Goal: Ask a question: Seek information or help from site administrators or community

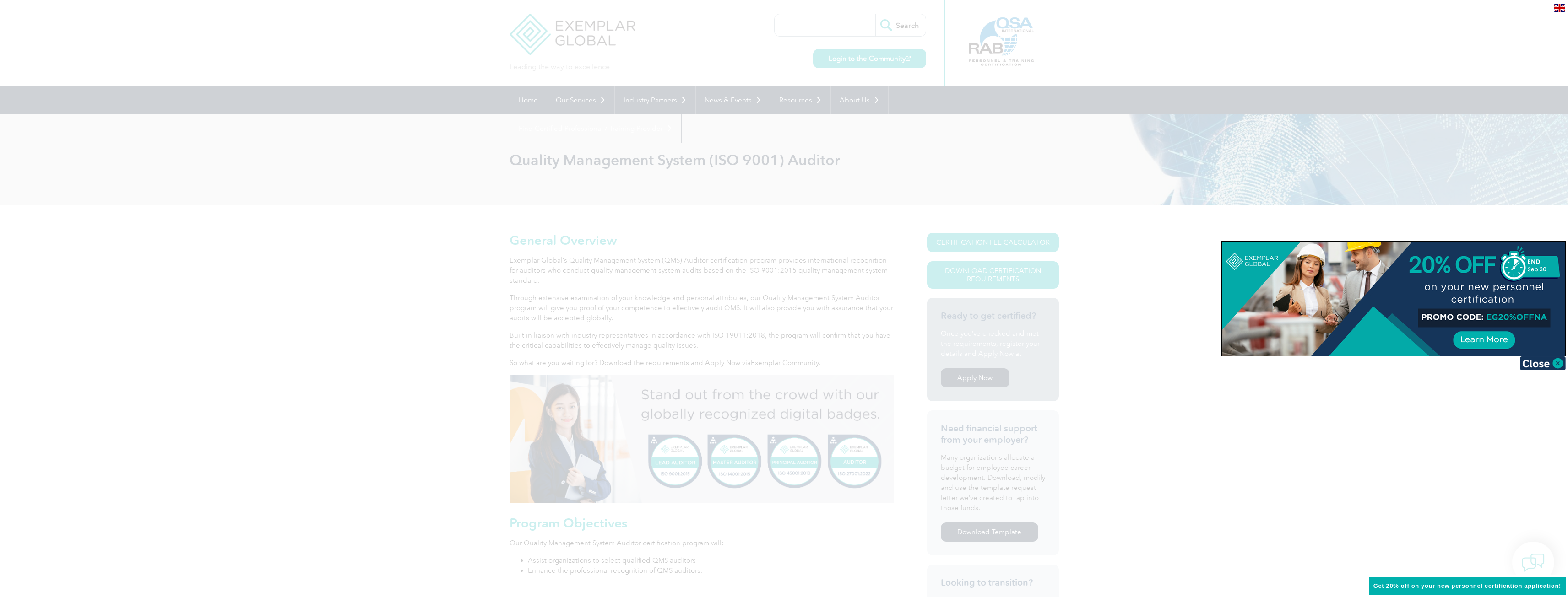
click at [1561, 9] on img at bounding box center [1559, 8] width 12 height 9
click at [1353, 47] on div at bounding box center [784, 298] width 1568 height 597
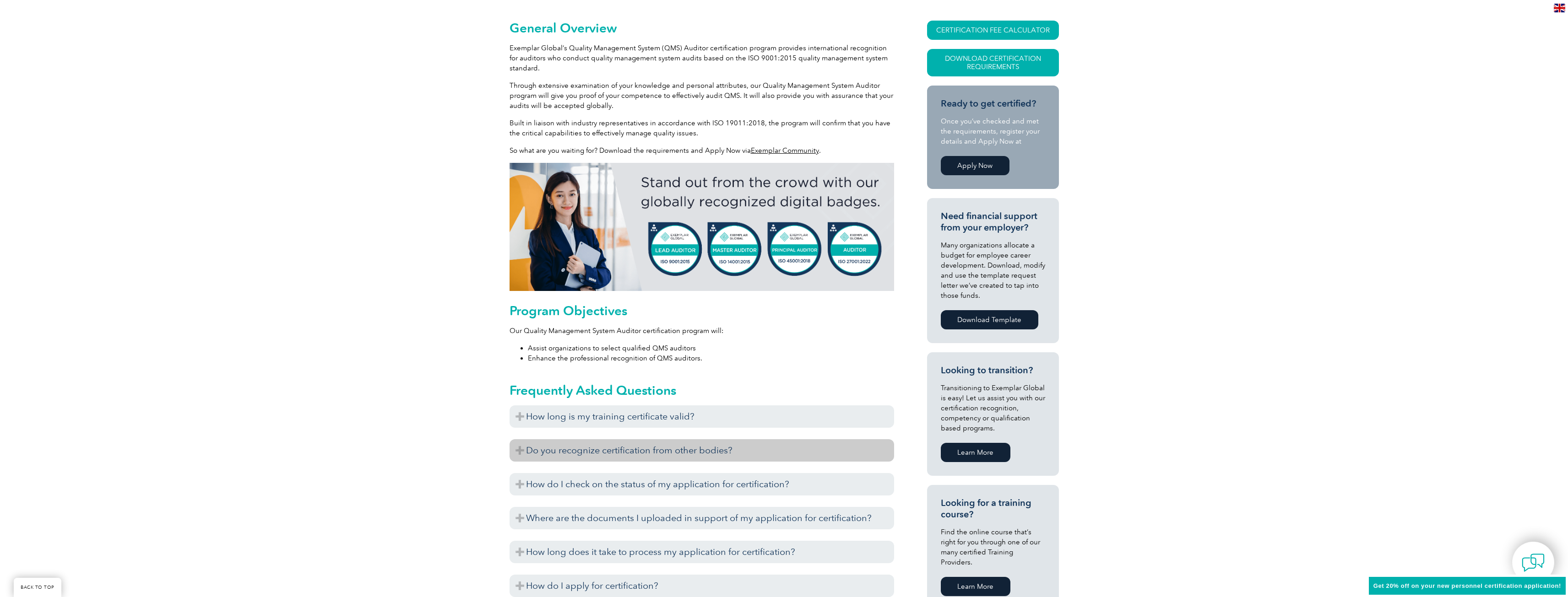
scroll to position [228, 0]
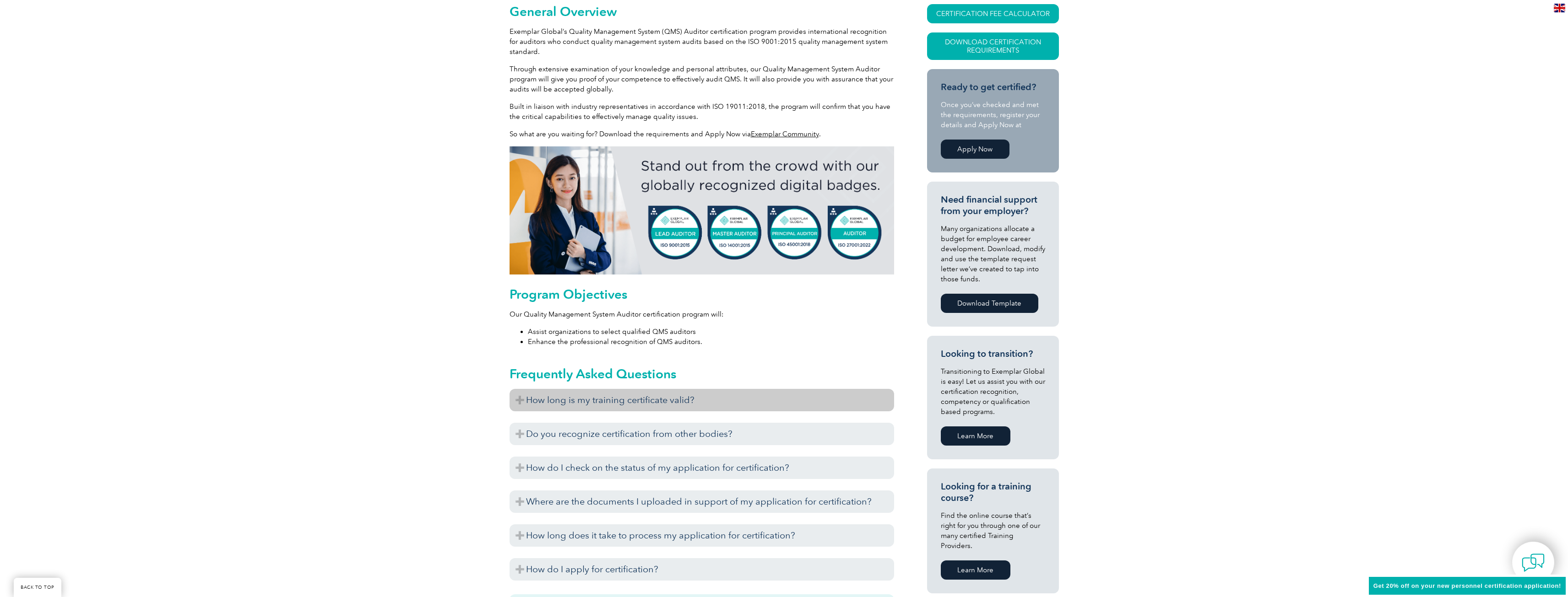
click at [575, 405] on h3 "How long is my training certificate valid?" at bounding box center [702, 400] width 384 height 23
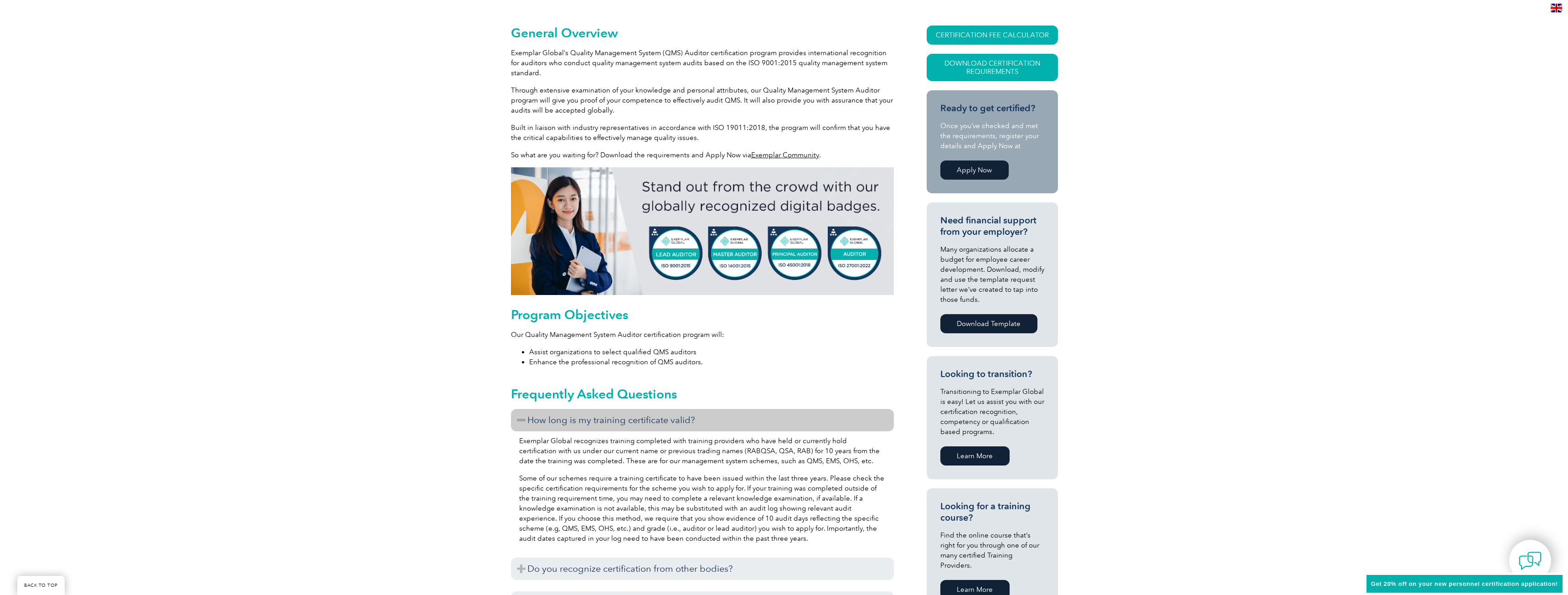
scroll to position [91, 0]
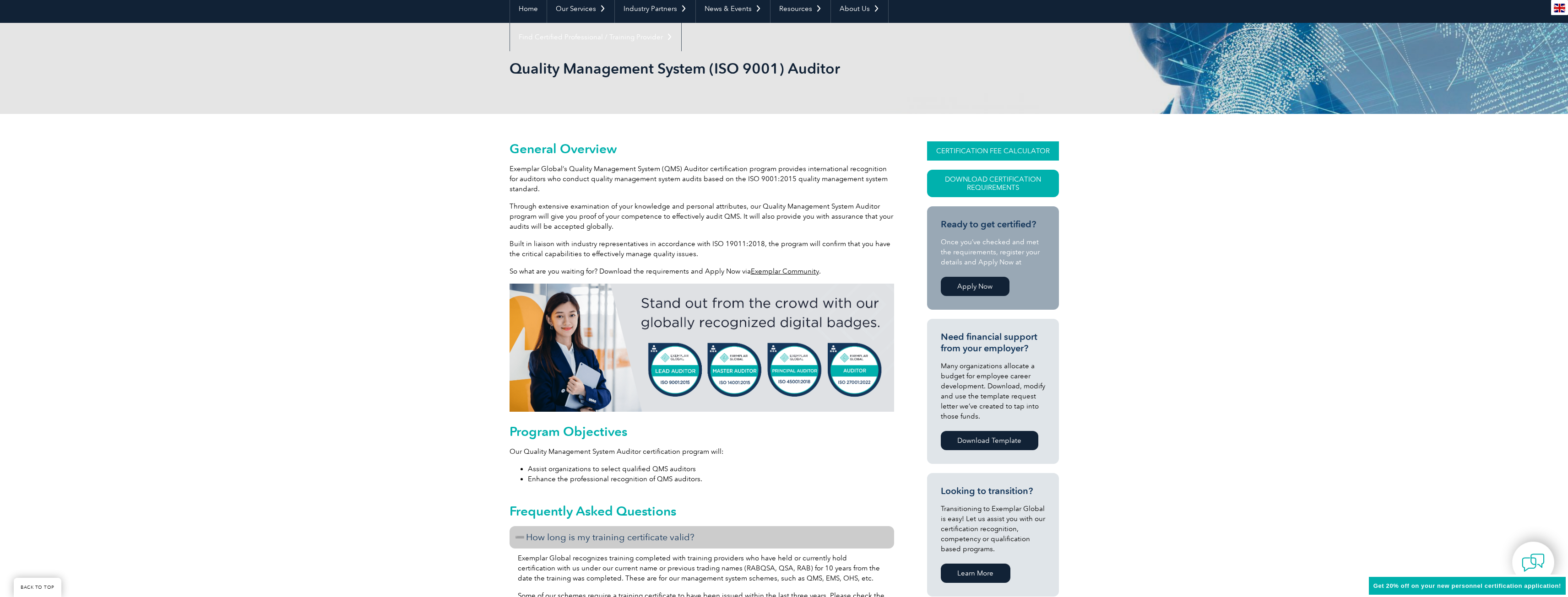
click at [960, 155] on link "CERTIFICATION FEE CALCULATOR" at bounding box center [993, 151] width 132 height 19
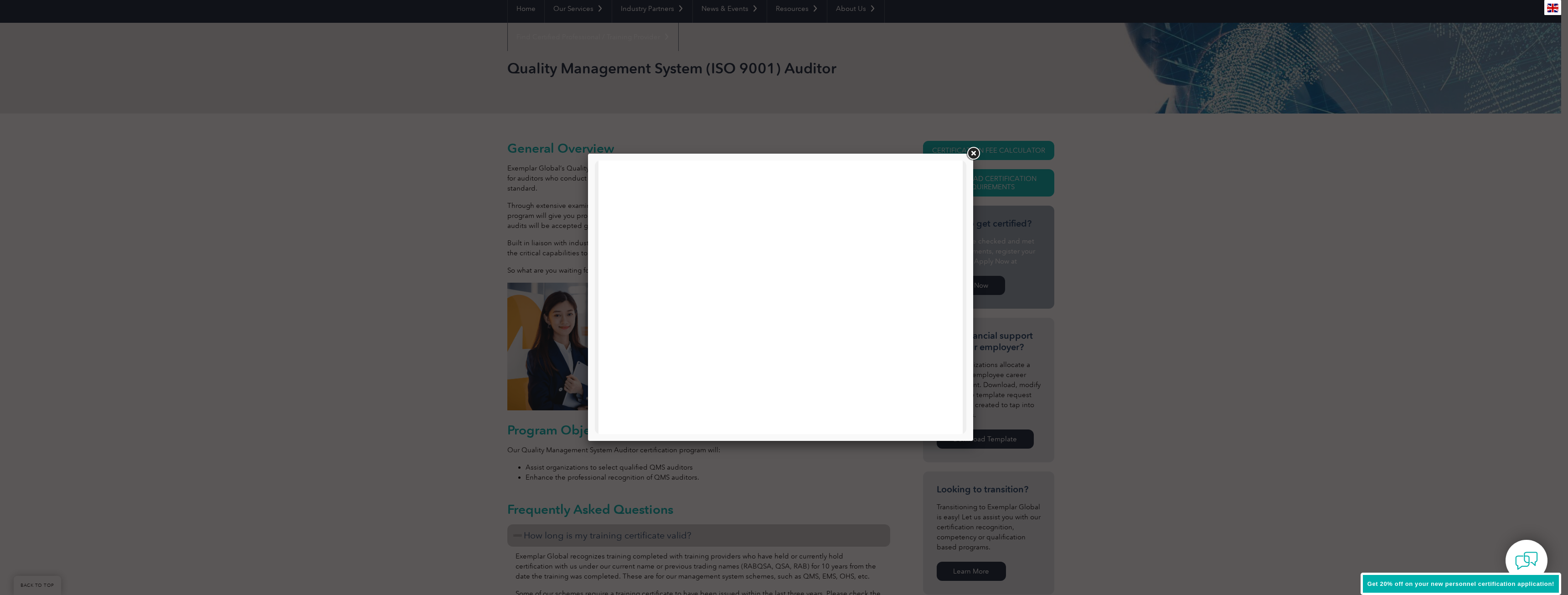
scroll to position [0, 0]
drag, startPoint x: 961, startPoint y: 241, endPoint x: 1566, endPoint y: 400, distance: 625.5
click at [972, 158] on link at bounding box center [973, 153] width 17 height 17
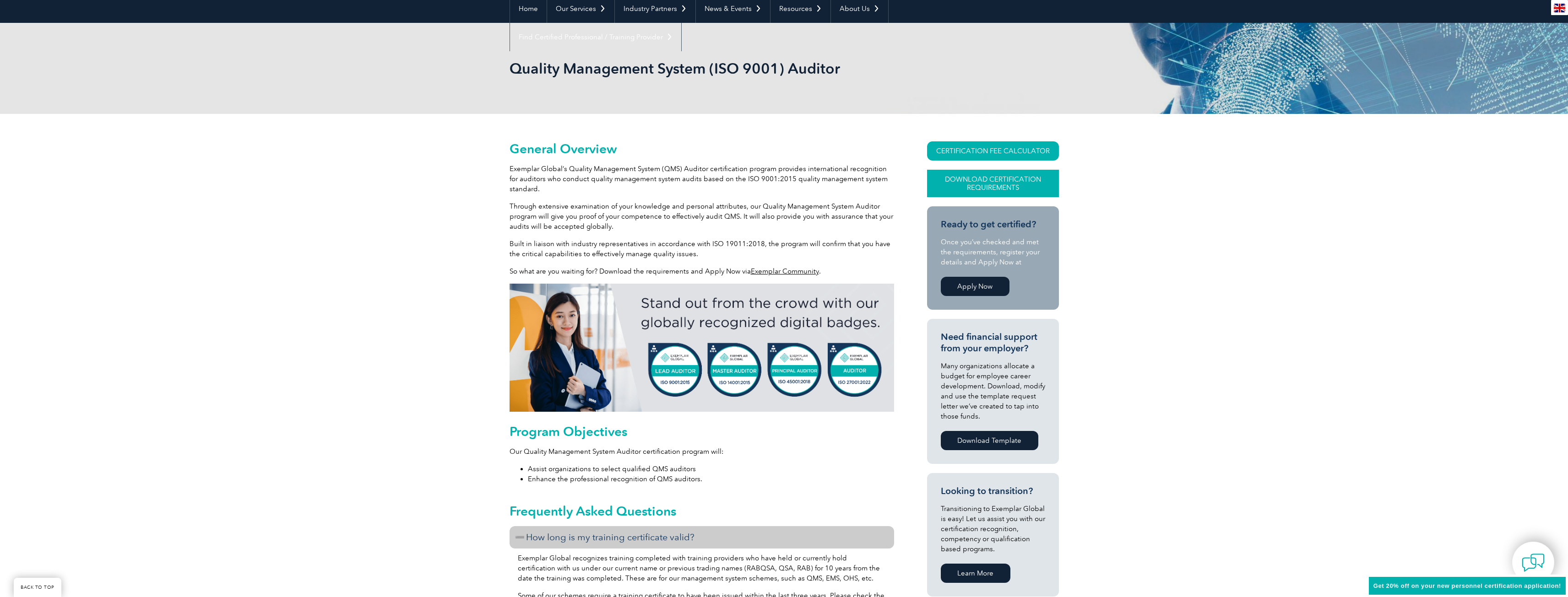
click at [976, 181] on link "Download Certification Requirements" at bounding box center [993, 184] width 132 height 28
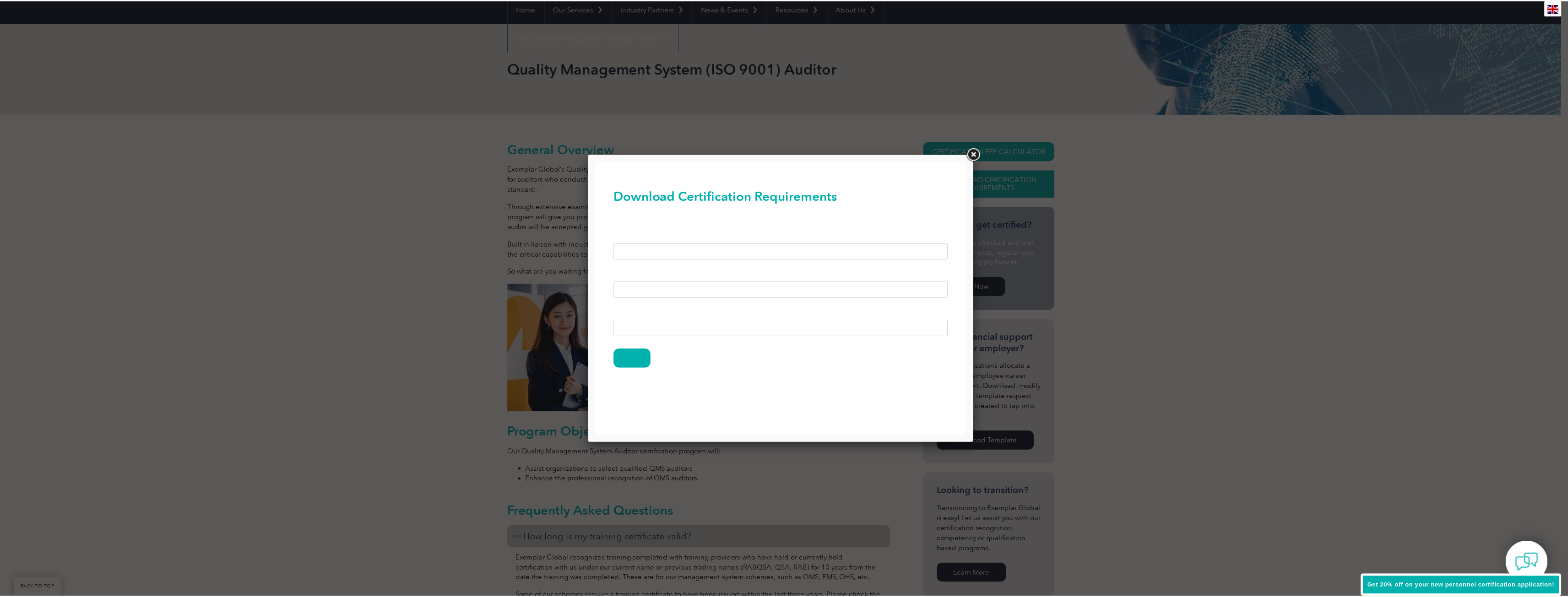
scroll to position [0, 0]
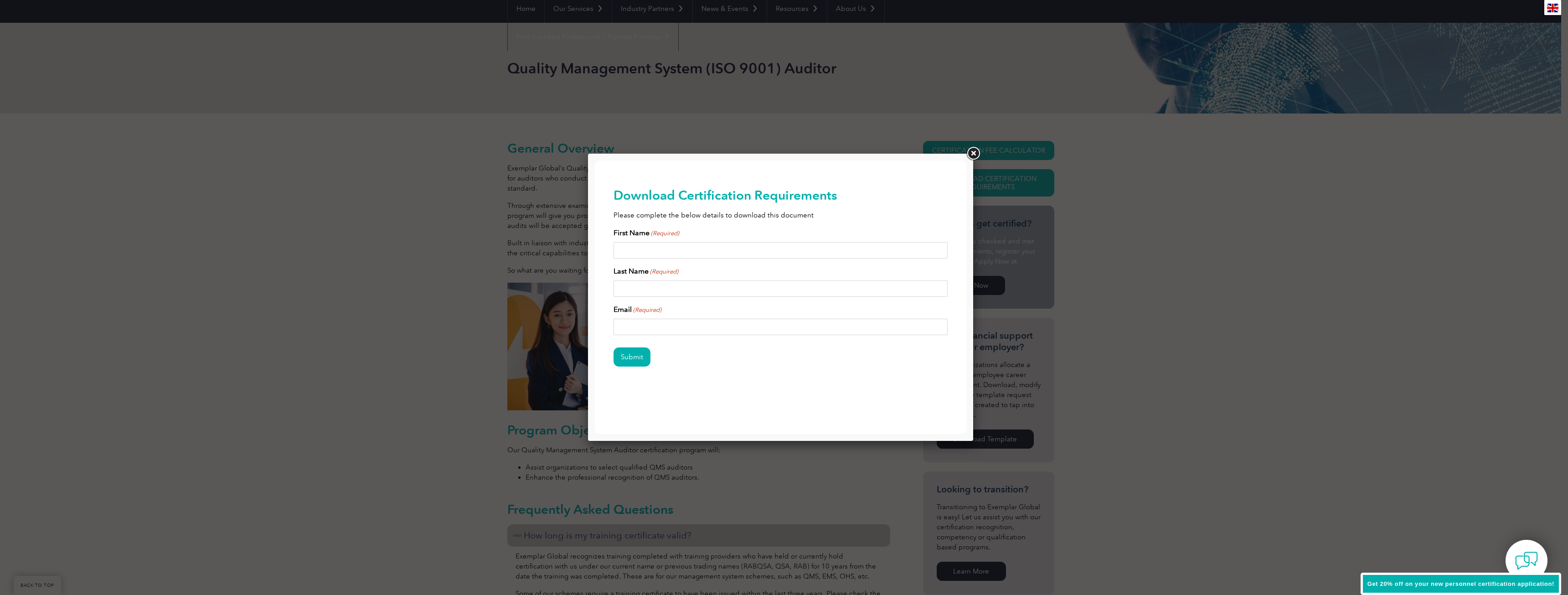
click at [972, 156] on link at bounding box center [973, 153] width 17 height 17
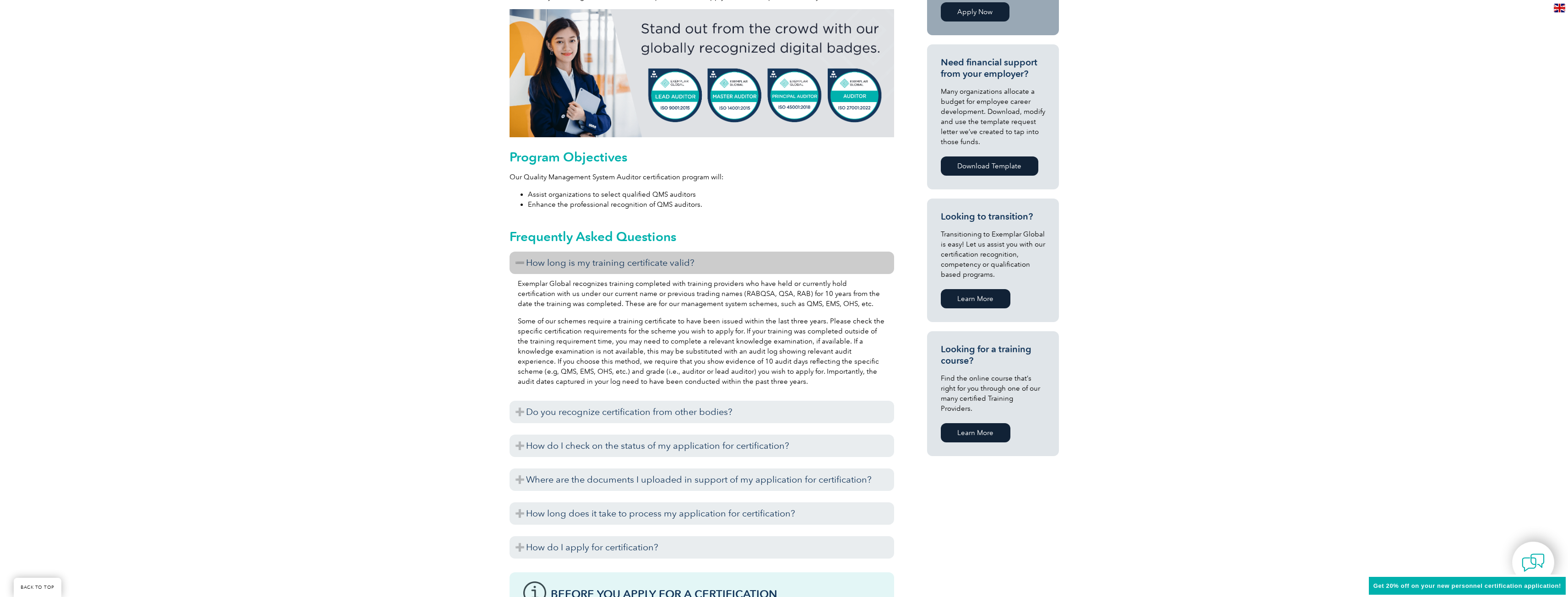
scroll to position [183, 0]
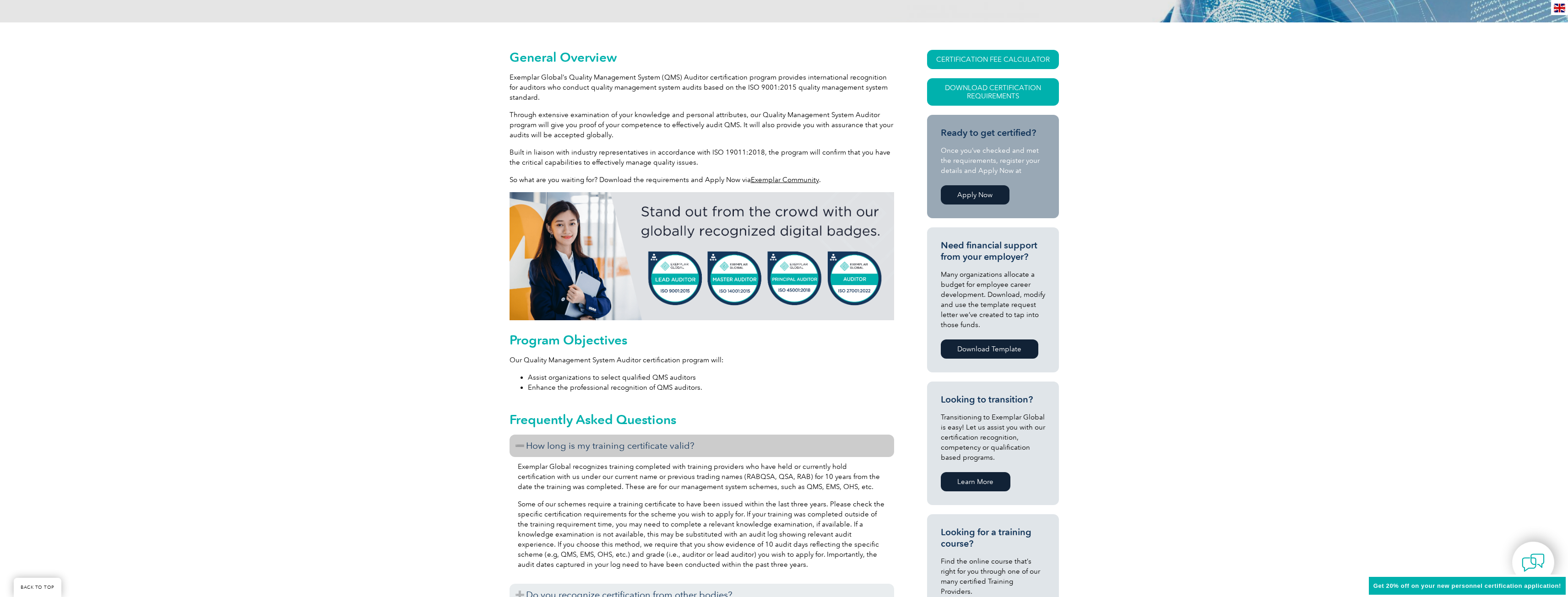
click at [988, 201] on link "Apply Now" at bounding box center [975, 195] width 69 height 19
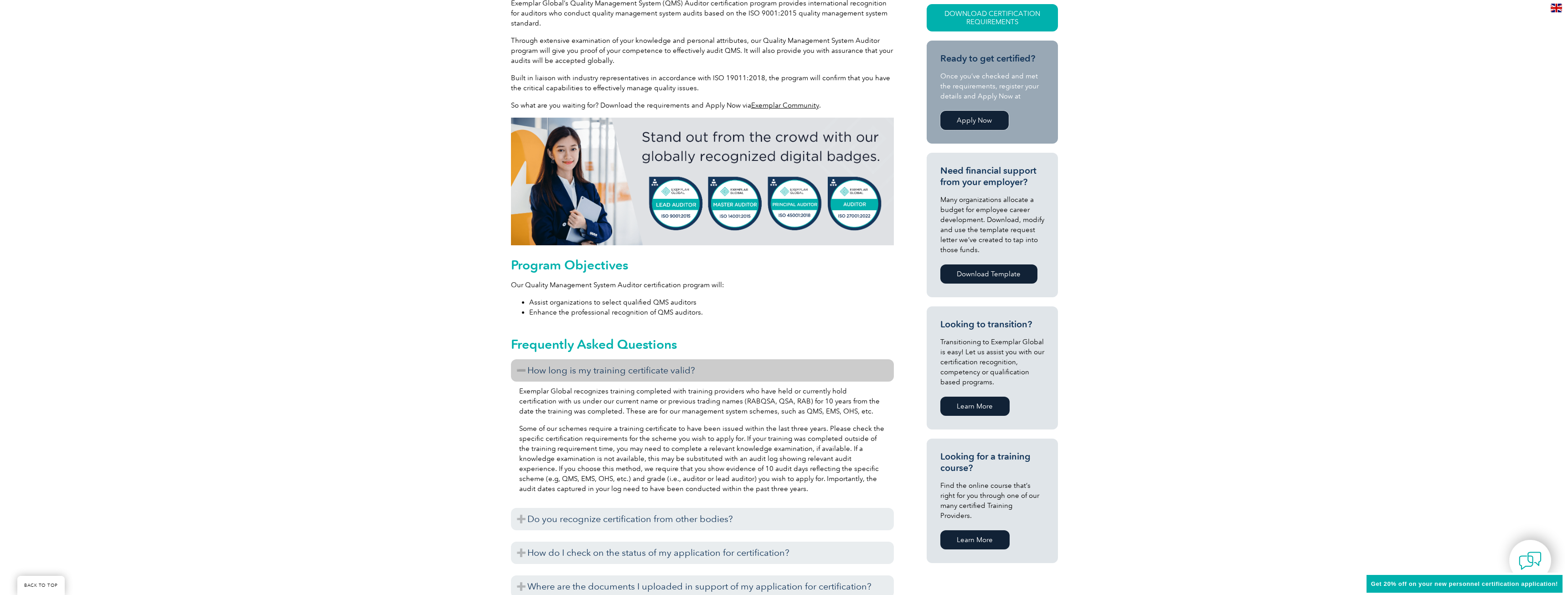
scroll to position [228, 0]
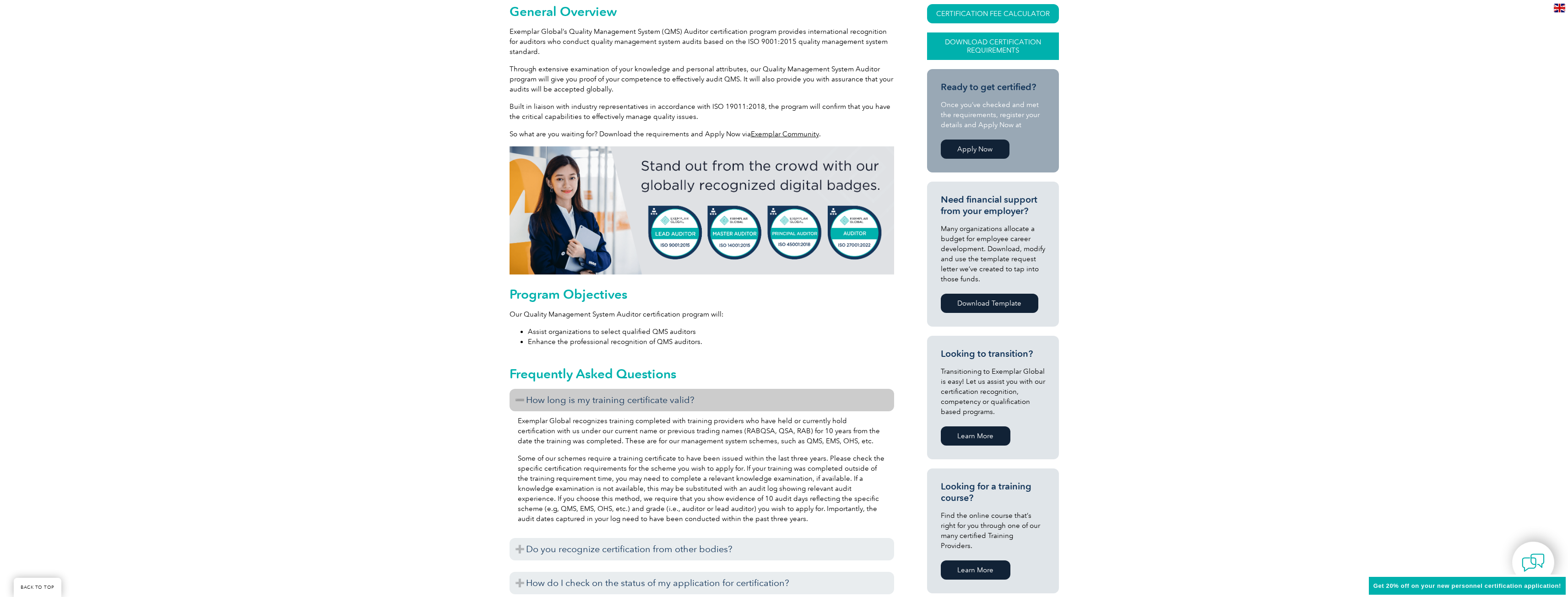
click at [992, 44] on link "Download Certification Requirements" at bounding box center [993, 46] width 132 height 28
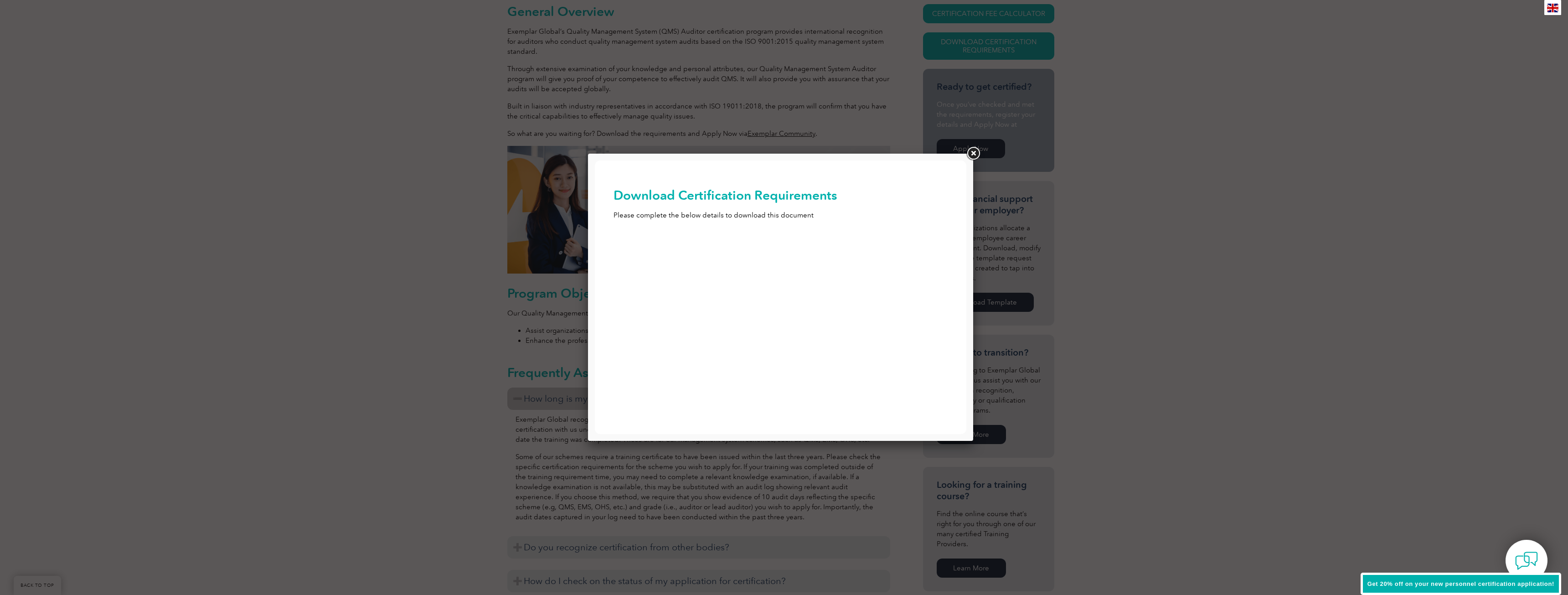
scroll to position [0, 0]
click at [753, 249] on input "First Name (Required)" at bounding box center [781, 250] width 335 height 17
type input "Denise"
type input "Miller"
type input "denise.miller@noaa.gov"
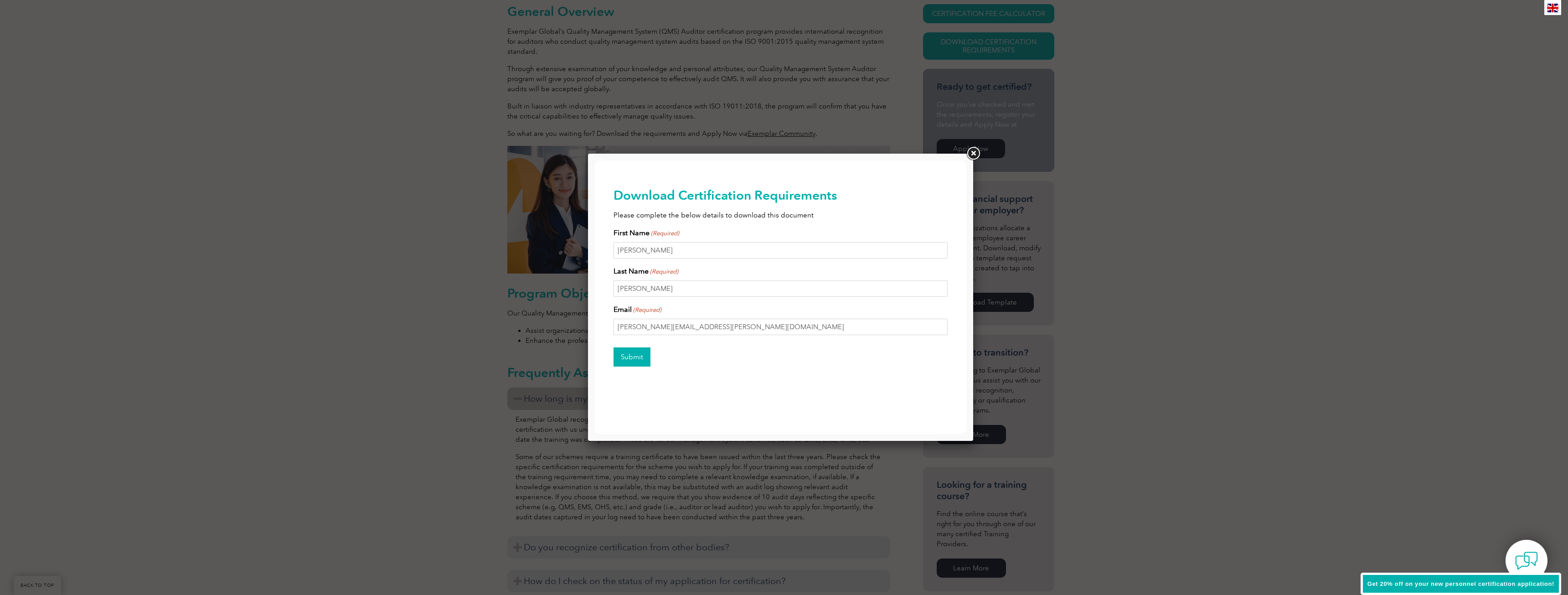
click at [645, 360] on input "Submit" at bounding box center [632, 357] width 37 height 19
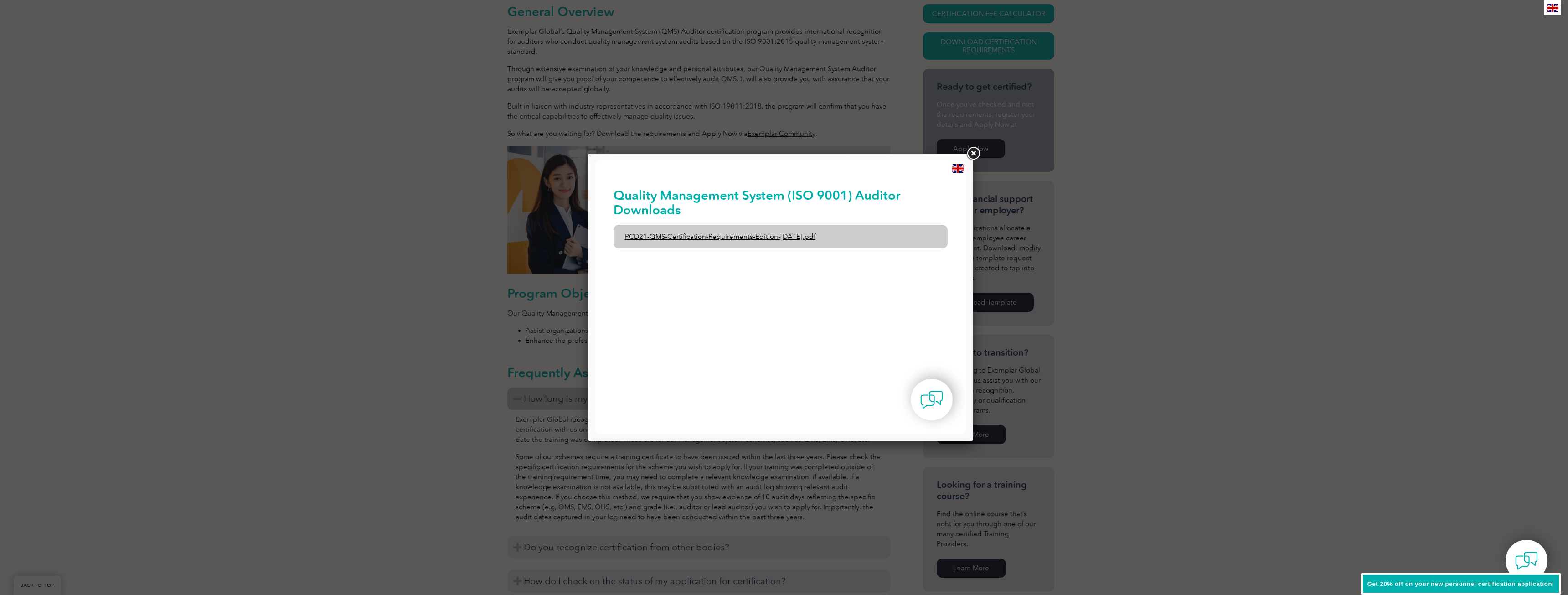
click at [781, 225] on link "PCD21-QMS-Certification-Requirements-Edition-2-April-2022.pdf" at bounding box center [781, 236] width 335 height 24
drag, startPoint x: 972, startPoint y: 154, endPoint x: 916, endPoint y: 170, distance: 58.2
click at [972, 154] on link at bounding box center [973, 153] width 17 height 17
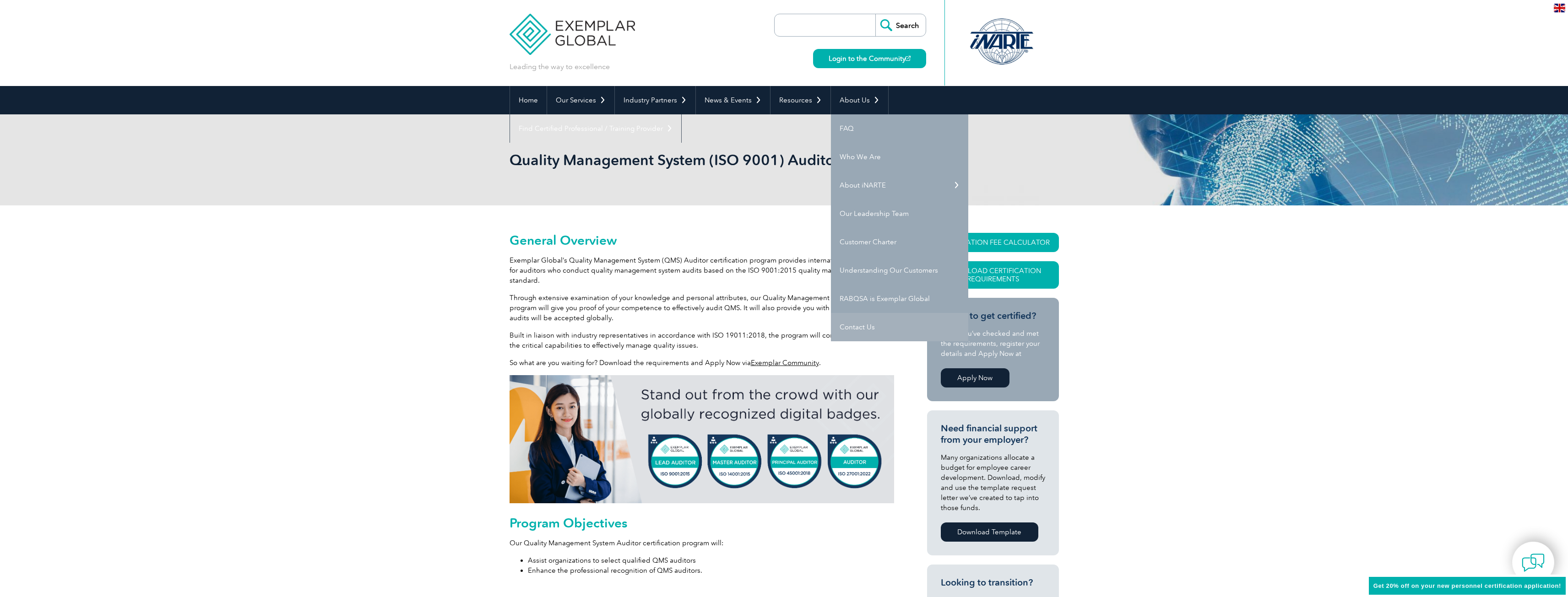
click at [848, 326] on link "Contact Us" at bounding box center [900, 327] width 137 height 28
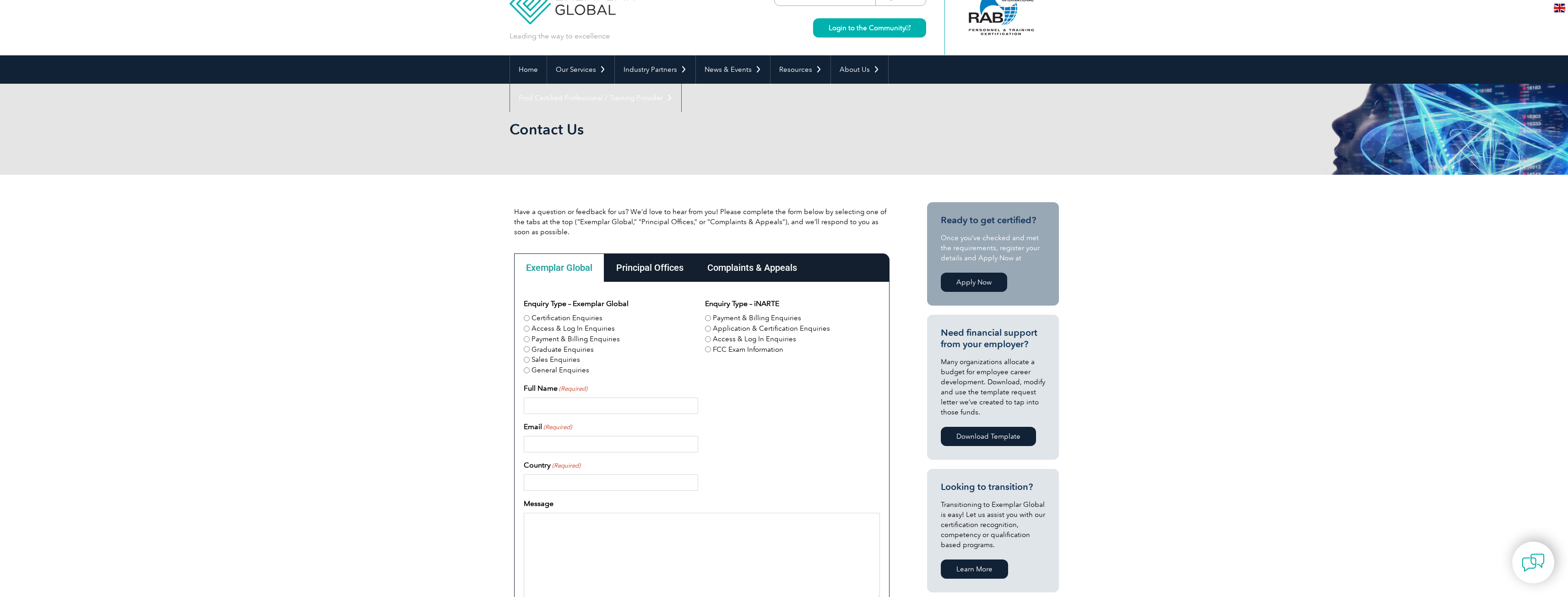
scroll to position [91, 0]
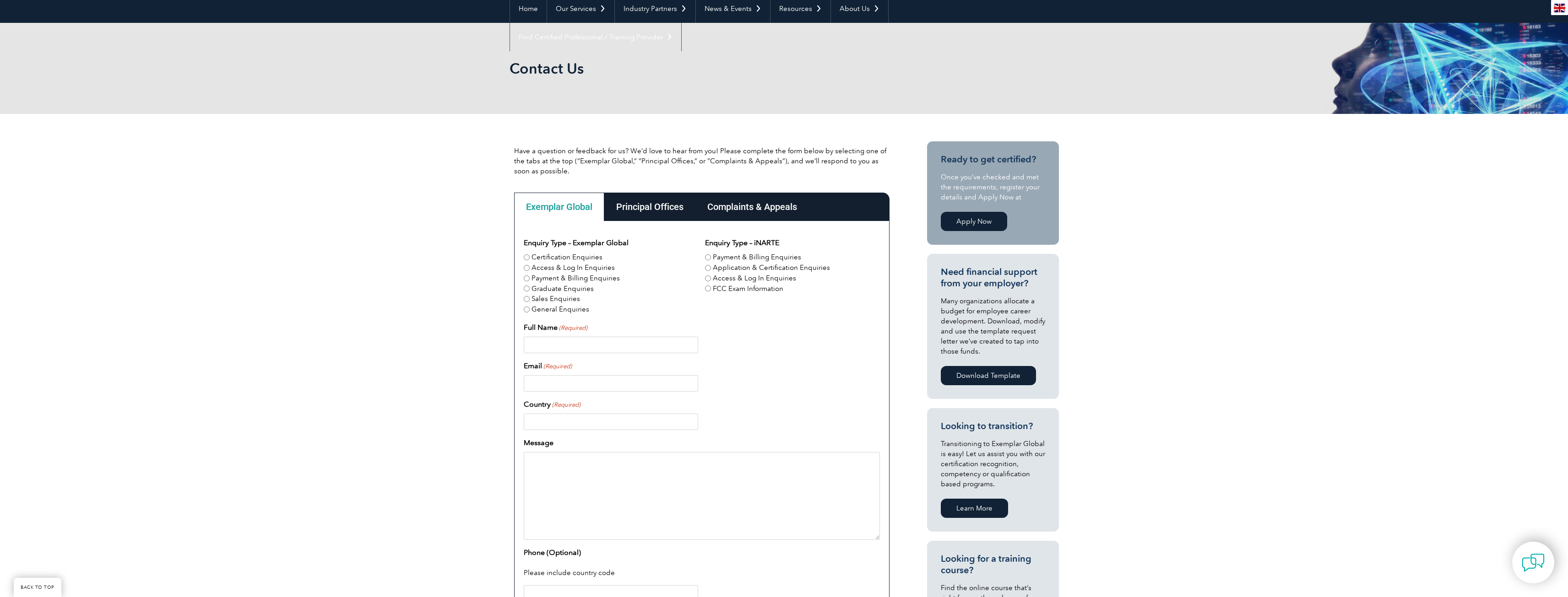
click at [526, 255] on input "Certification Enquiries" at bounding box center [527, 257] width 6 height 6
radio input "true"
click at [561, 342] on input "Full Name (Required)" at bounding box center [611, 344] width 175 height 17
click at [561, 342] on input "[PERSON_NAME]" at bounding box center [611, 344] width 175 height 17
type input "[PERSON_NAME]"
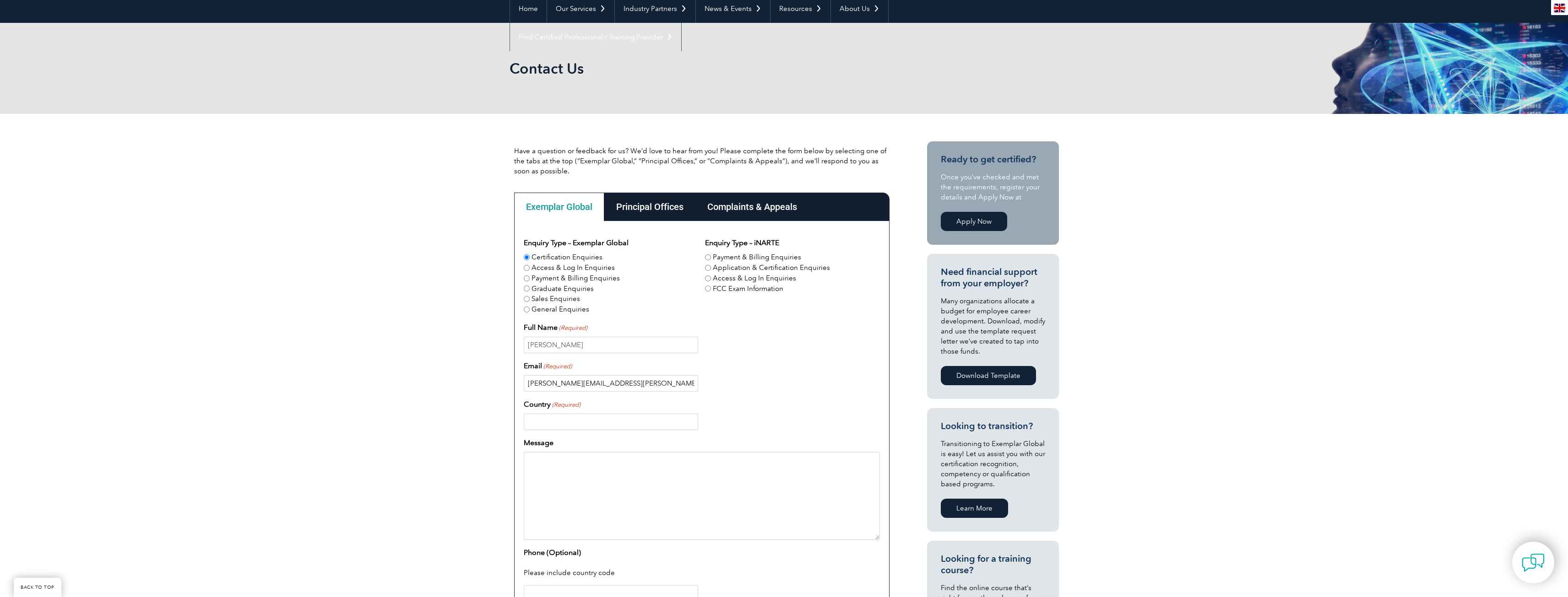
type input "[PERSON_NAME][EMAIL_ADDRESS][PERSON_NAME][DOMAIN_NAME]"
type input "United States"
click at [545, 495] on textarea "Message" at bounding box center [702, 496] width 356 height 88
click at [598, 488] on textarea "Hello, Are you able to provide a quote for QMS Lead Auditor training as well as…" at bounding box center [702, 496] width 356 height 88
click at [599, 515] on textarea "Hello, Are you able to provide a quote for QMS Lead Auditor training as well as…" at bounding box center [702, 496] width 356 height 88
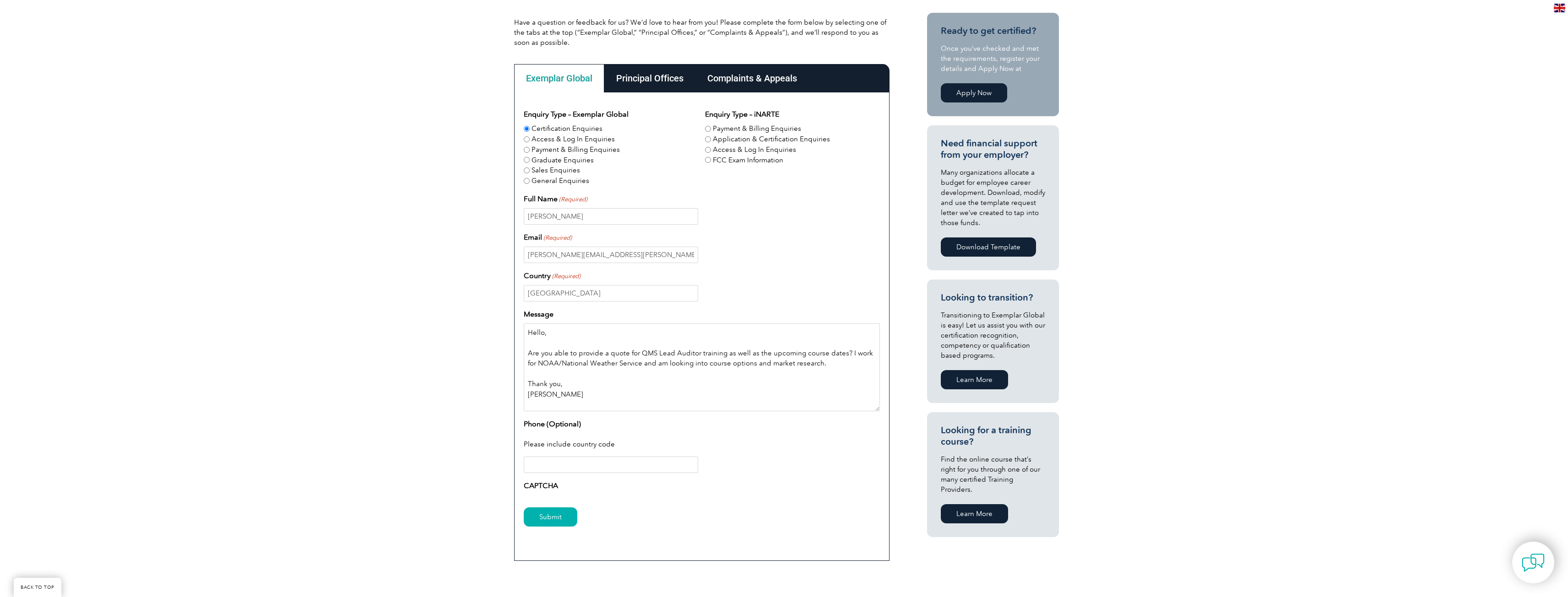
scroll to position [228, 0]
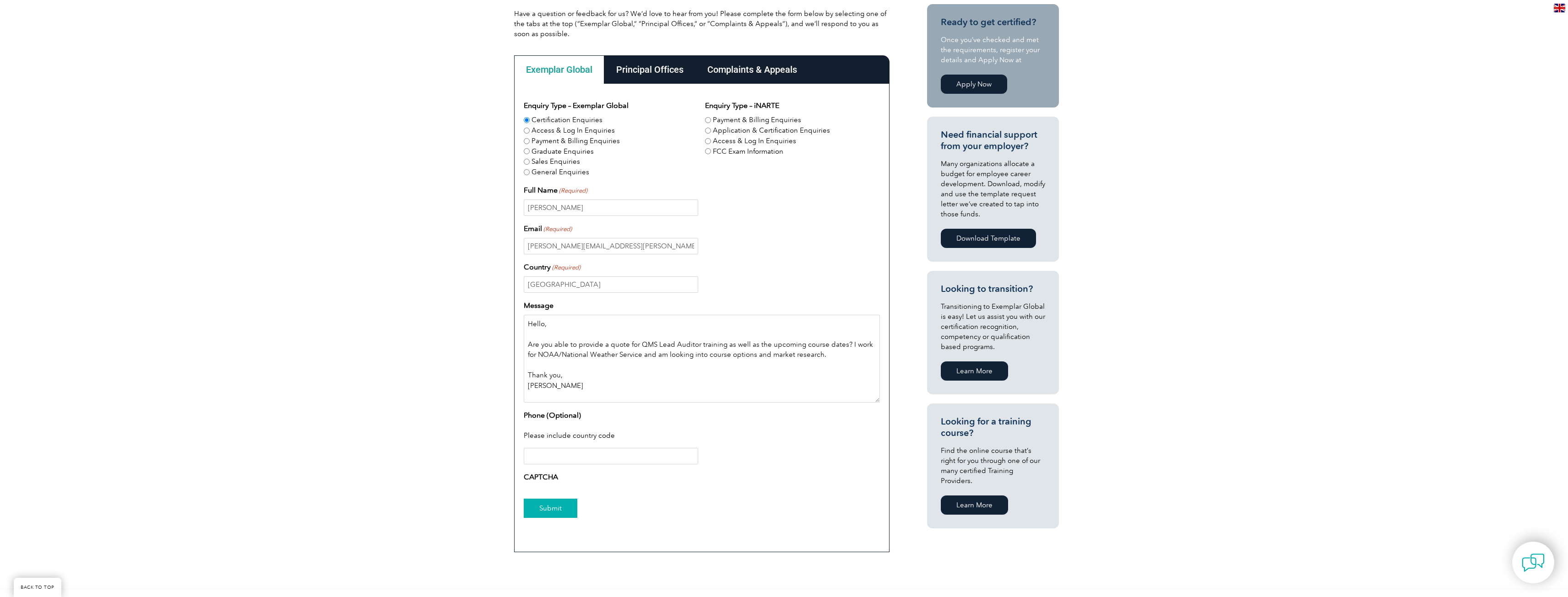
type textarea "Hello, Are you able to provide a quote for QMS Lead Auditor training as well as…"
click at [546, 508] on input "Submit" at bounding box center [550, 508] width 53 height 19
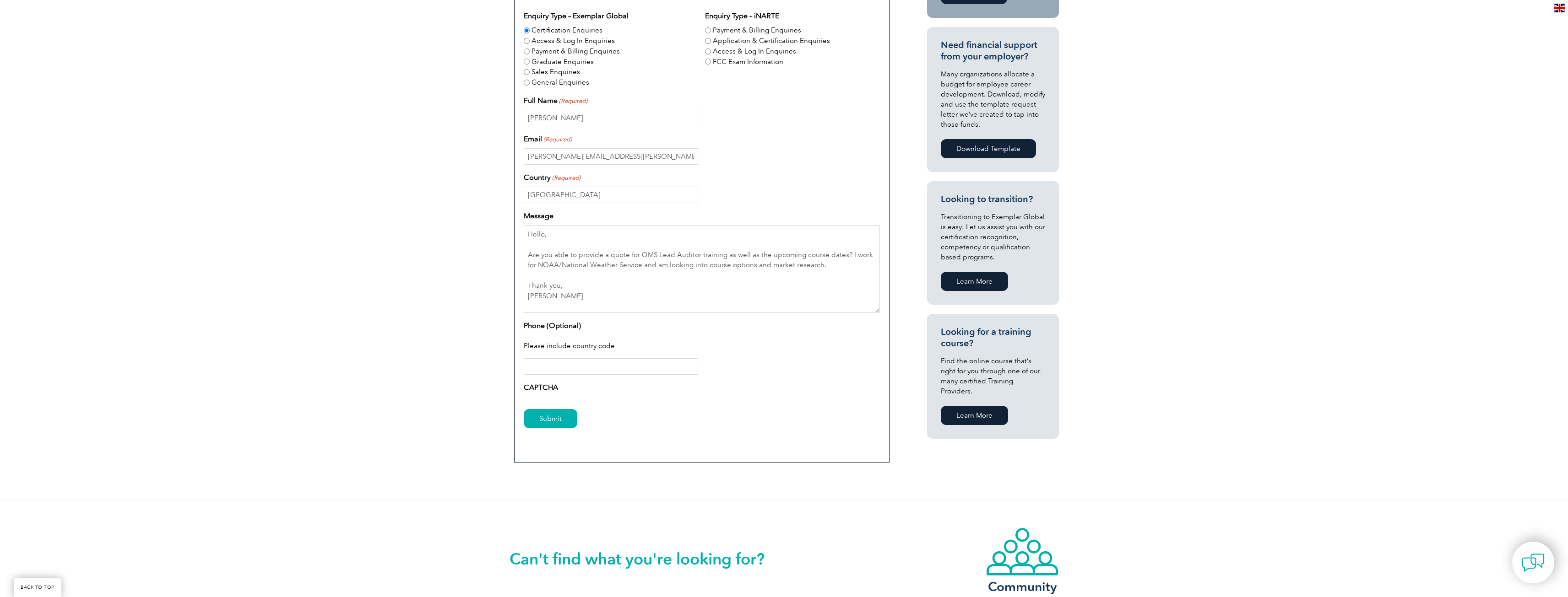
scroll to position [320, 0]
click at [531, 388] on label "CAPTCHA" at bounding box center [540, 385] width 34 height 11
click at [546, 415] on input "Submit" at bounding box center [550, 417] width 53 height 19
click at [547, 409] on input "Submit" at bounding box center [550, 417] width 53 height 19
click at [546, 416] on input "Submit" at bounding box center [550, 417] width 53 height 19
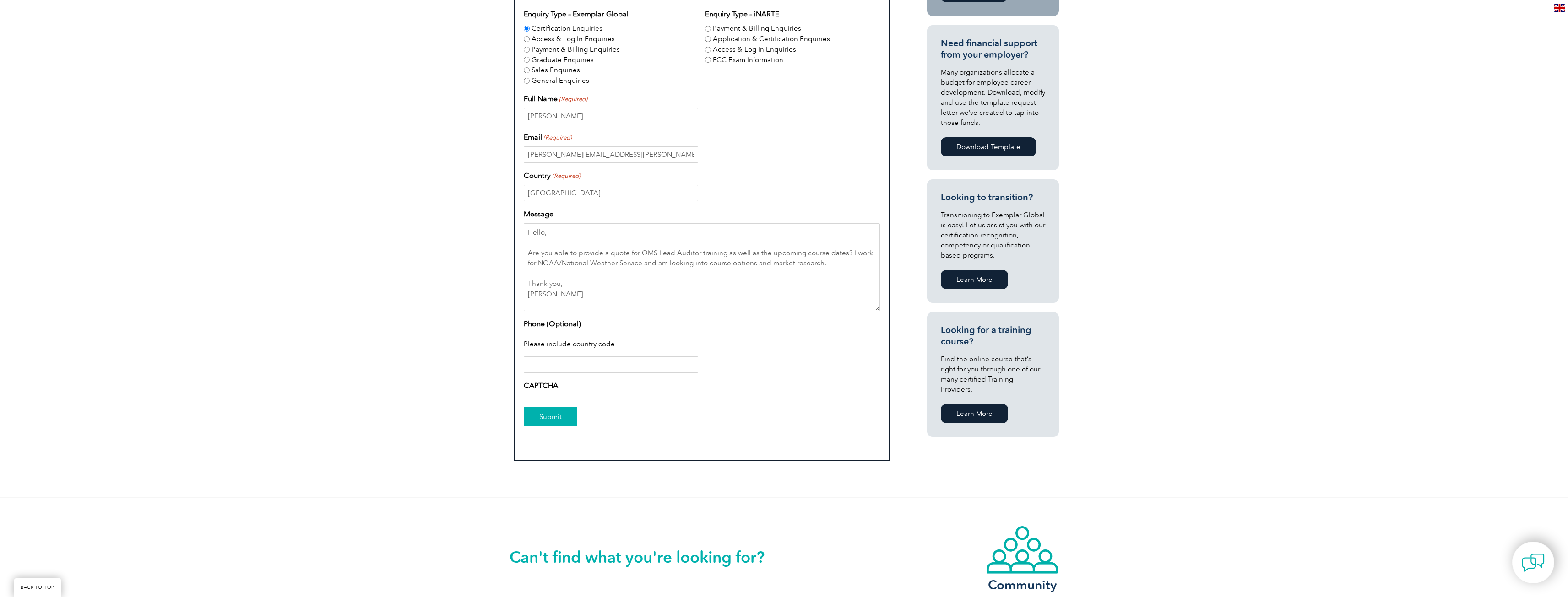
click at [546, 420] on input "Submit" at bounding box center [550, 417] width 53 height 19
click at [549, 431] on div "Submit" at bounding box center [702, 417] width 356 height 40
click at [567, 425] on input "Submit" at bounding box center [550, 417] width 53 height 19
click at [579, 421] on div "Submit" at bounding box center [702, 417] width 356 height 40
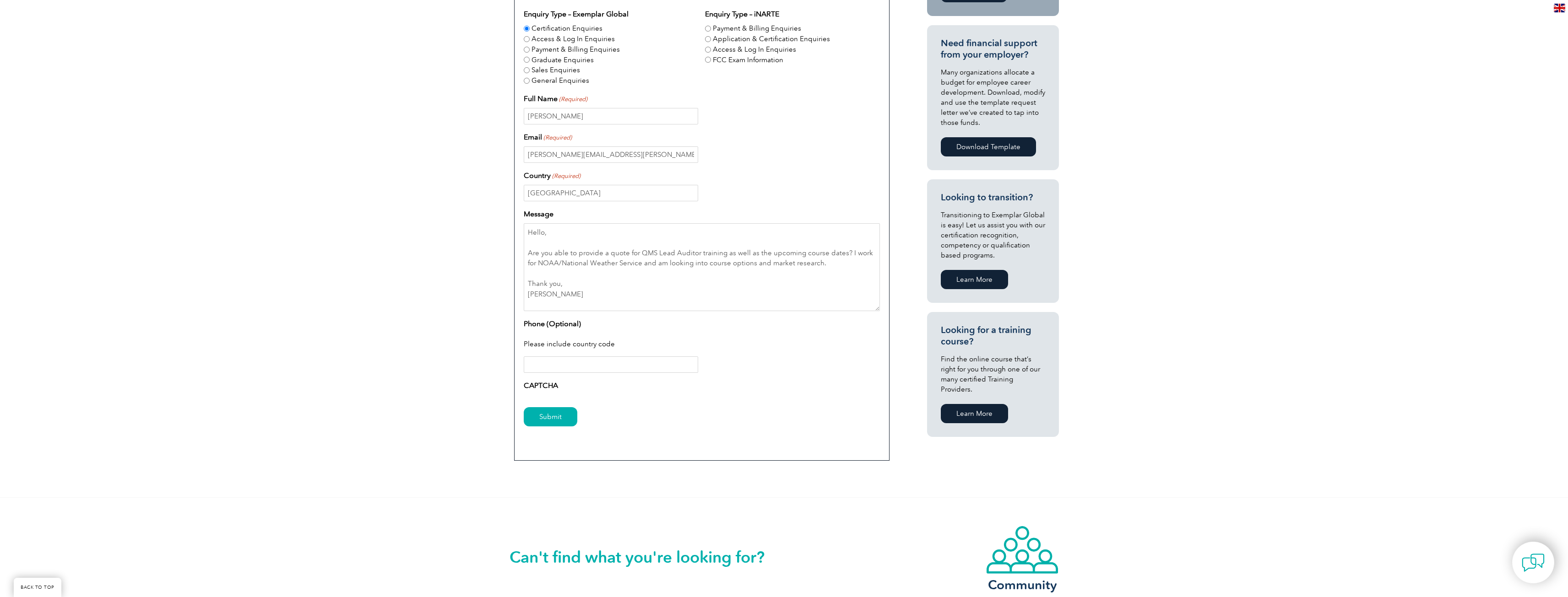
click at [559, 369] on input "Phone (Optional)" at bounding box center [611, 364] width 175 height 17
paste input "‪(863) 296-8025‬"
click at [545, 366] on input "‪(863) 296-8025‬" at bounding box center [611, 364] width 175 height 17
click at [530, 367] on input "‪(863-296-8025‬" at bounding box center [611, 364] width 175 height 17
type input "863-296-8025‬"
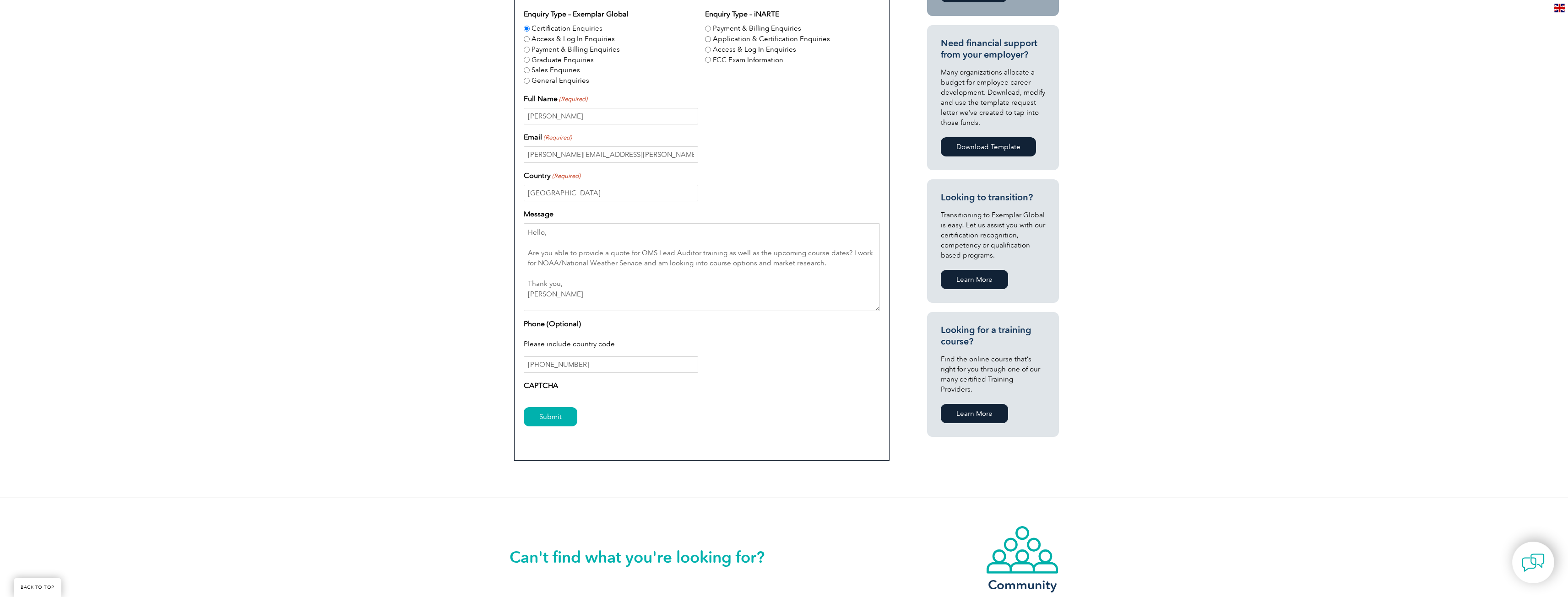
click at [462, 383] on div "Have a question or feedback for us? We’d love to hear from you! Please complete…" at bounding box center [784, 191] width 1568 height 612
click at [533, 390] on div "CAPTCHA" at bounding box center [702, 388] width 356 height 15
click at [535, 390] on label "CAPTCHA" at bounding box center [540, 385] width 34 height 11
click at [561, 389] on div "CAPTCHA" at bounding box center [702, 388] width 356 height 15
click at [613, 363] on input "863-296-8025‬" at bounding box center [611, 364] width 175 height 17
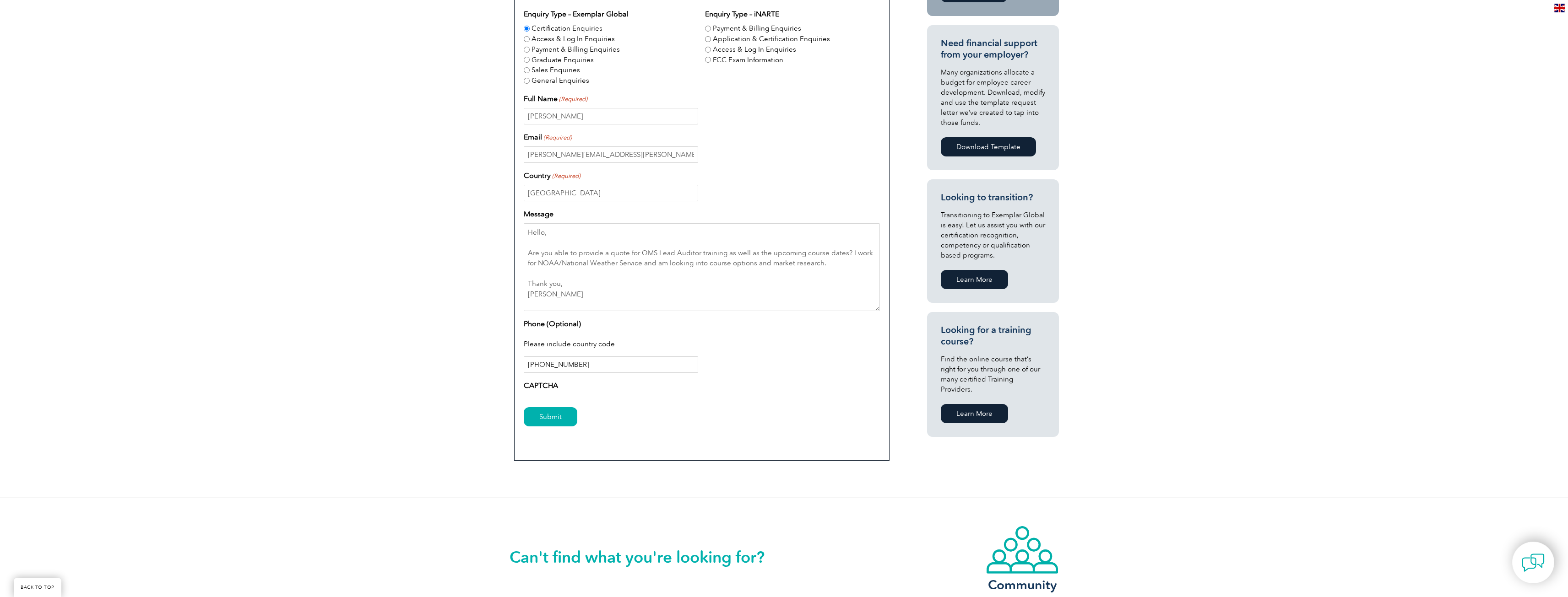
click at [524, 407] on input "Submit" at bounding box center [550, 417] width 53 height 19
click at [540, 385] on label "CAPTCHA" at bounding box center [540, 385] width 34 height 11
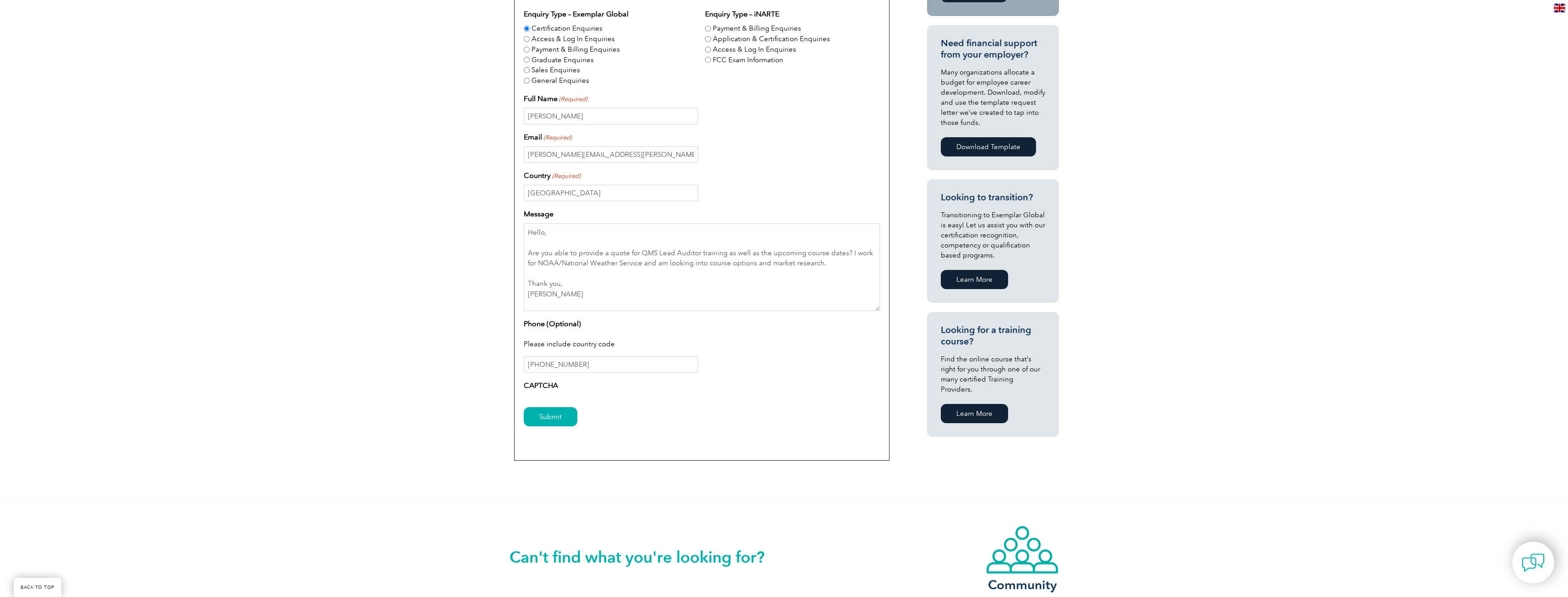
click at [430, 334] on div "Have a question or feedback for us? We’d love to hear from you! Please complete…" at bounding box center [784, 191] width 1568 height 612
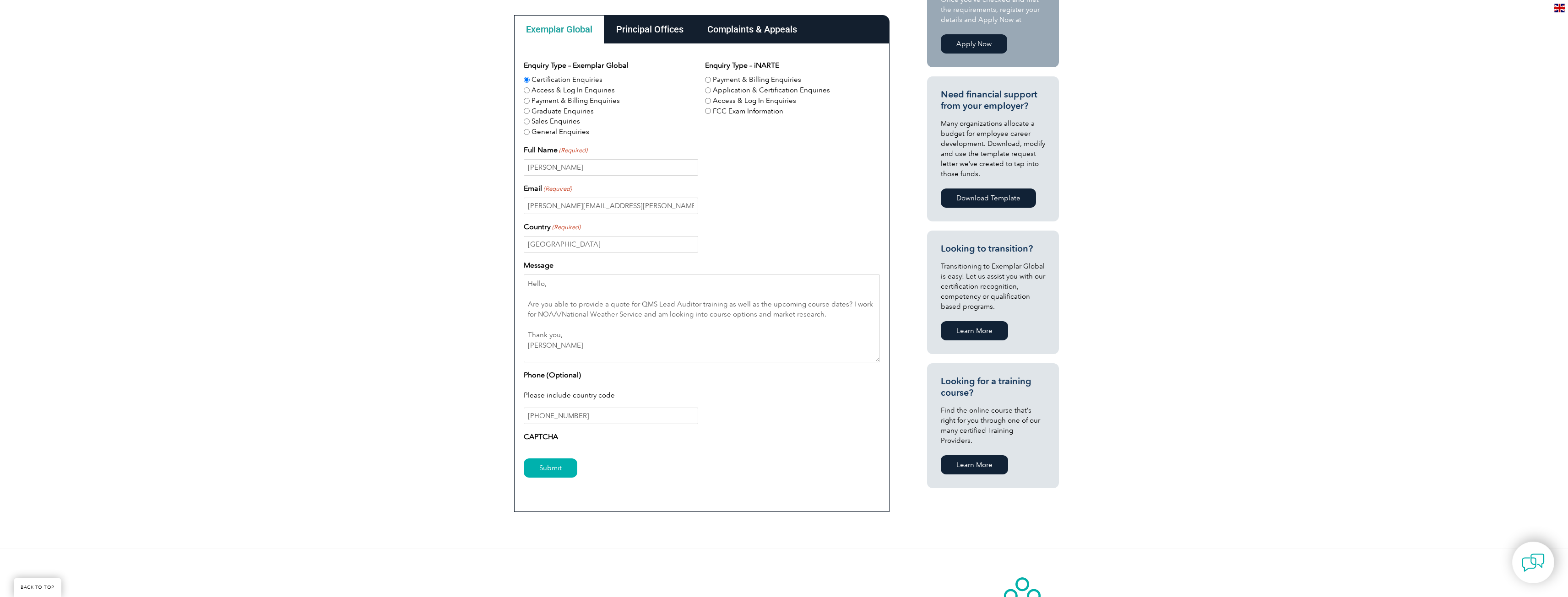
scroll to position [366, 0]
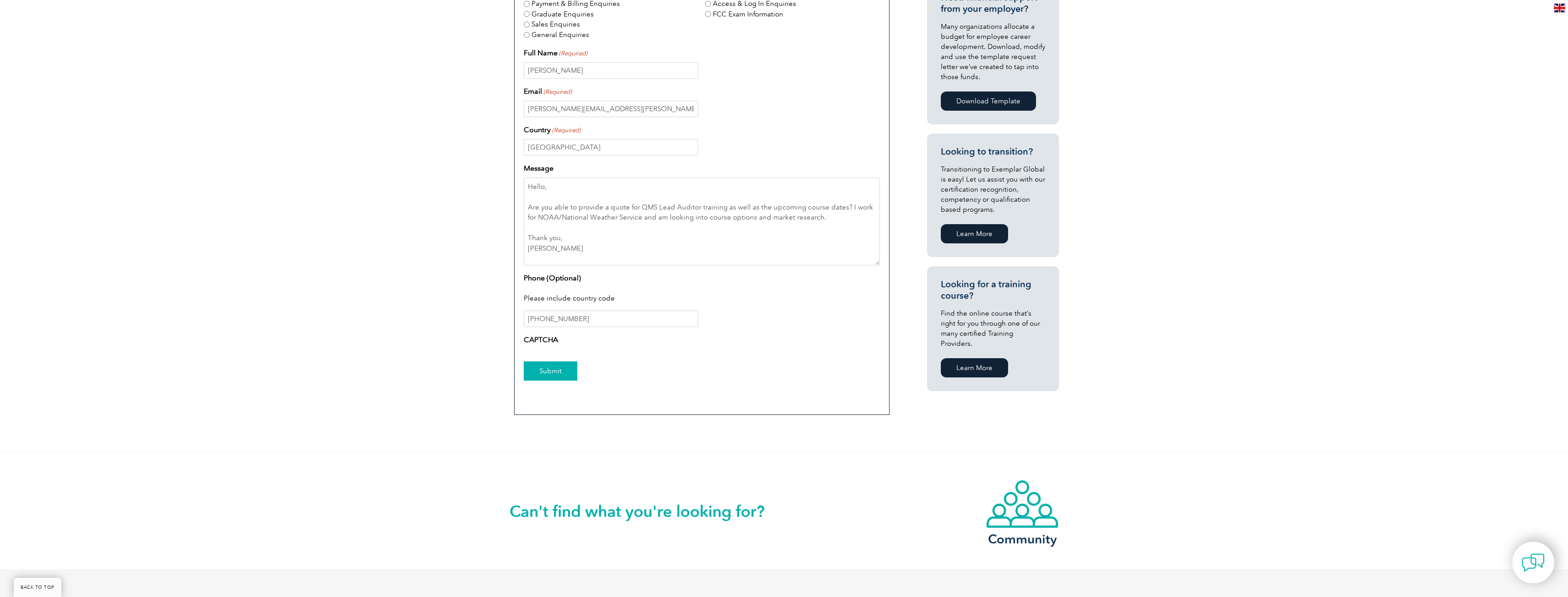
click at [545, 371] on input "Submit" at bounding box center [550, 371] width 53 height 19
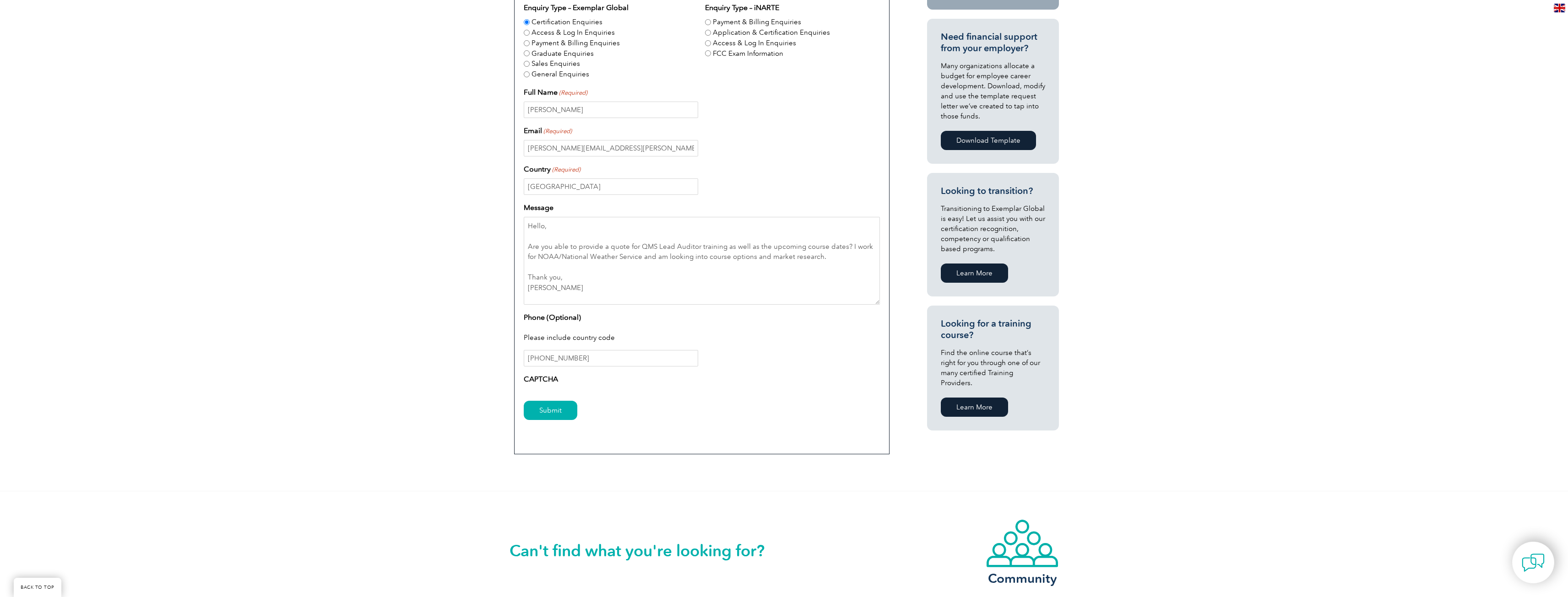
scroll to position [183, 0]
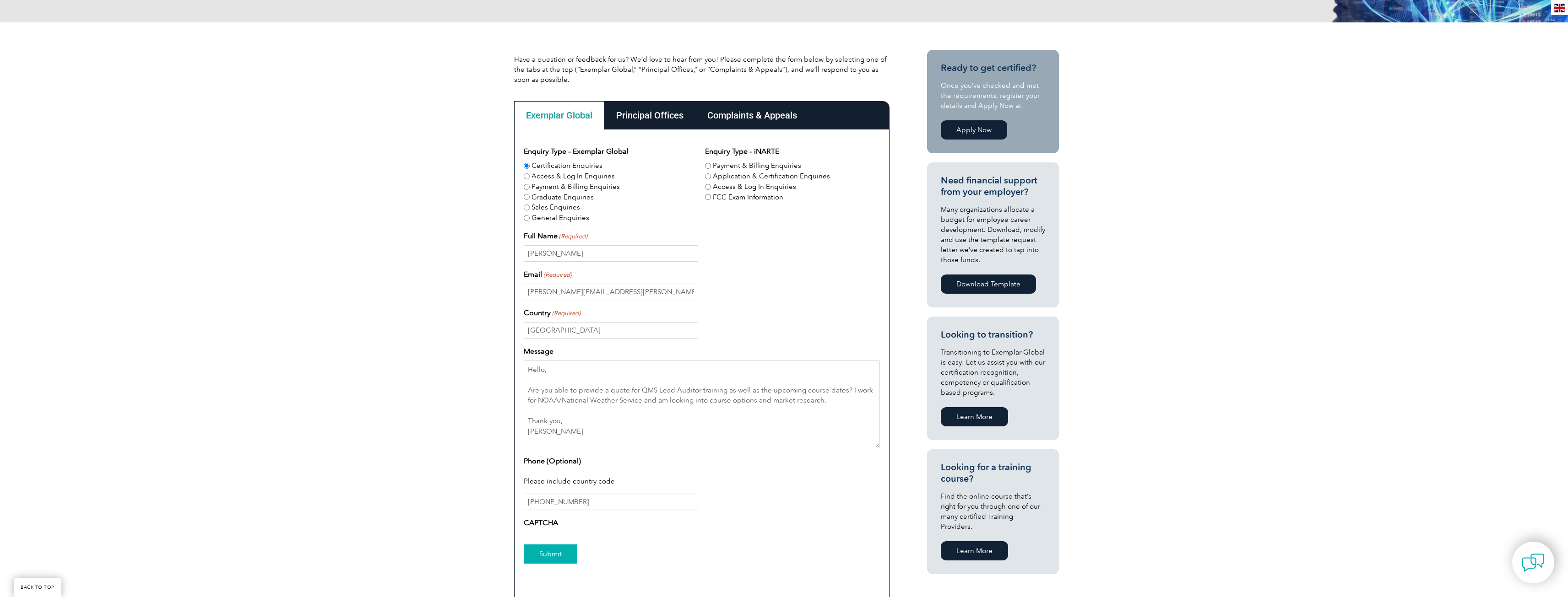
click at [574, 556] on input "Submit" at bounding box center [550, 554] width 53 height 19
click at [561, 555] on input "Submit" at bounding box center [550, 554] width 53 height 19
click at [491, 530] on div "Have a question or feedback for us? We’d love to hear from you! Please complete…" at bounding box center [784, 328] width 1568 height 612
click at [548, 558] on input "Submit" at bounding box center [550, 554] width 53 height 19
click at [549, 552] on input "Submit" at bounding box center [550, 554] width 53 height 19
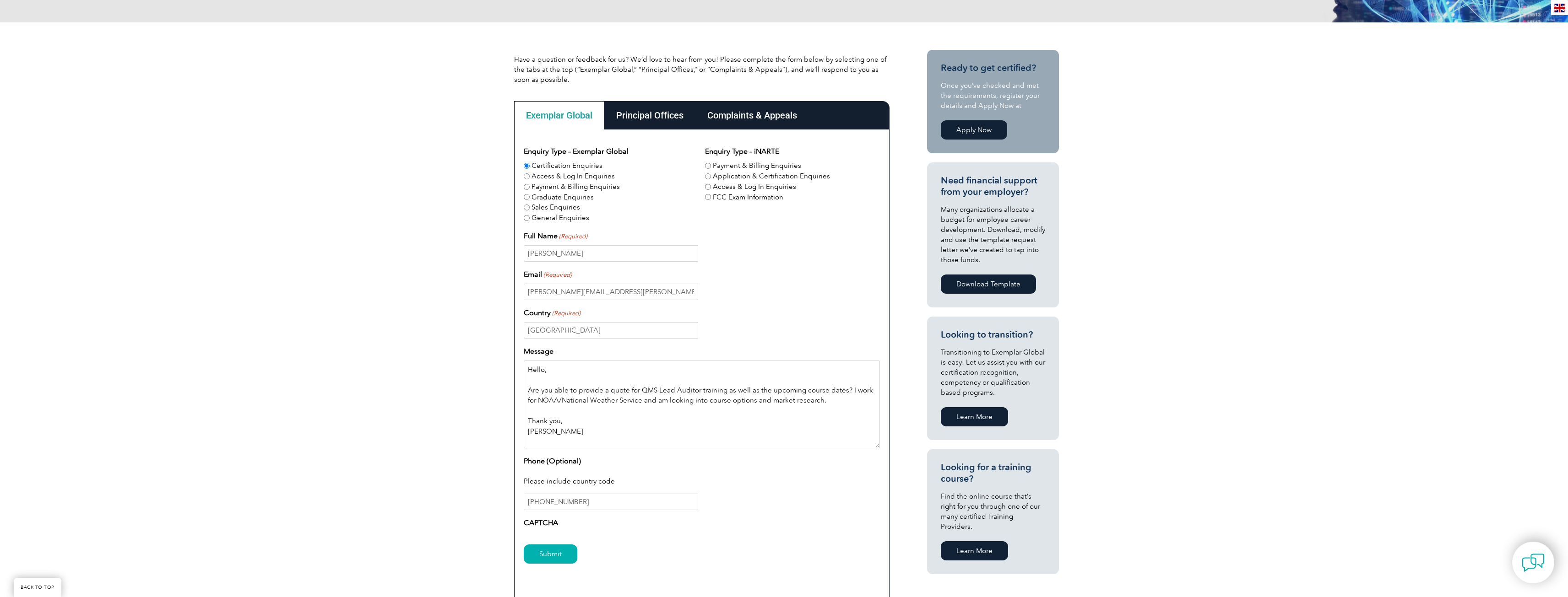
drag, startPoint x: 602, startPoint y: 433, endPoint x: 505, endPoint y: 365, distance: 118.5
click at [505, 365] on div "Have a question or feedback for us? We’d love to hear from you! Please complete…" at bounding box center [784, 328] width 1568 height 612
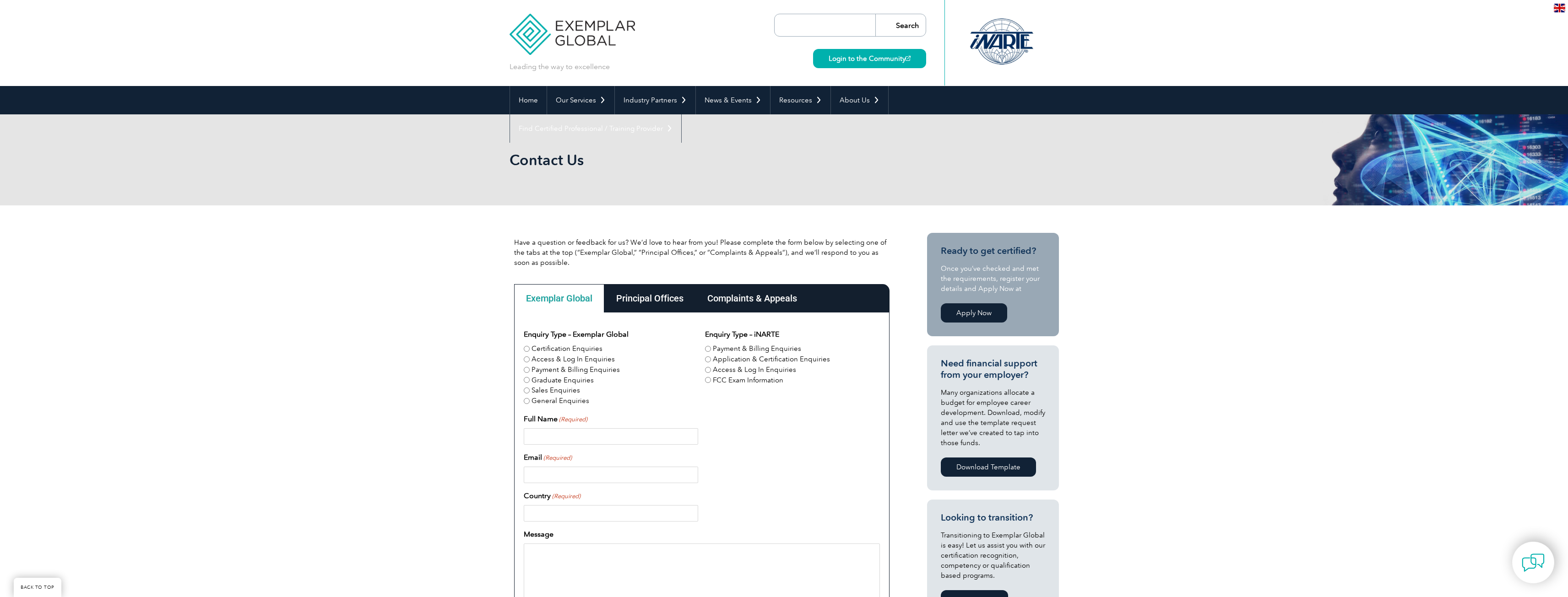
scroll to position [183, 0]
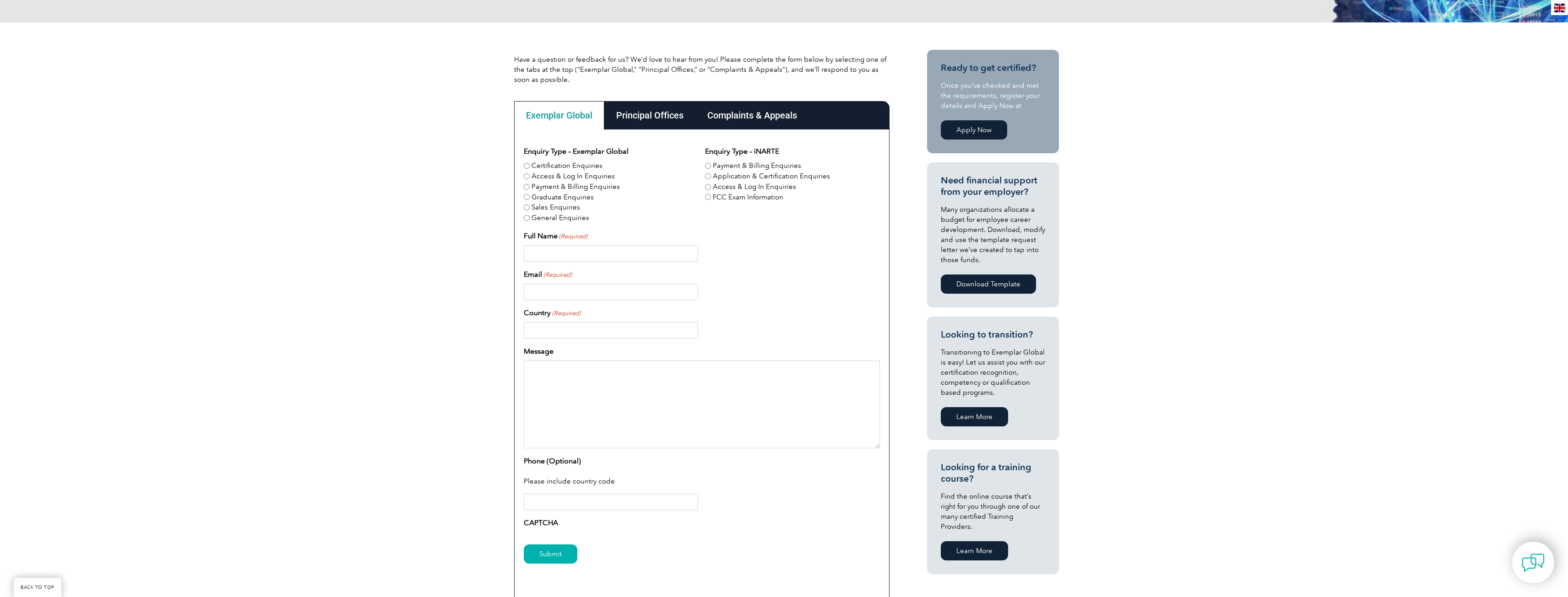
click at [524, 166] on input "Certification Enquiries" at bounding box center [527, 166] width 6 height 6
radio input "true"
click at [550, 258] on input "Full Name (Required)" at bounding box center [611, 253] width 175 height 17
type input "Denise Miller"
type input "denise.miller@noaa.gov"
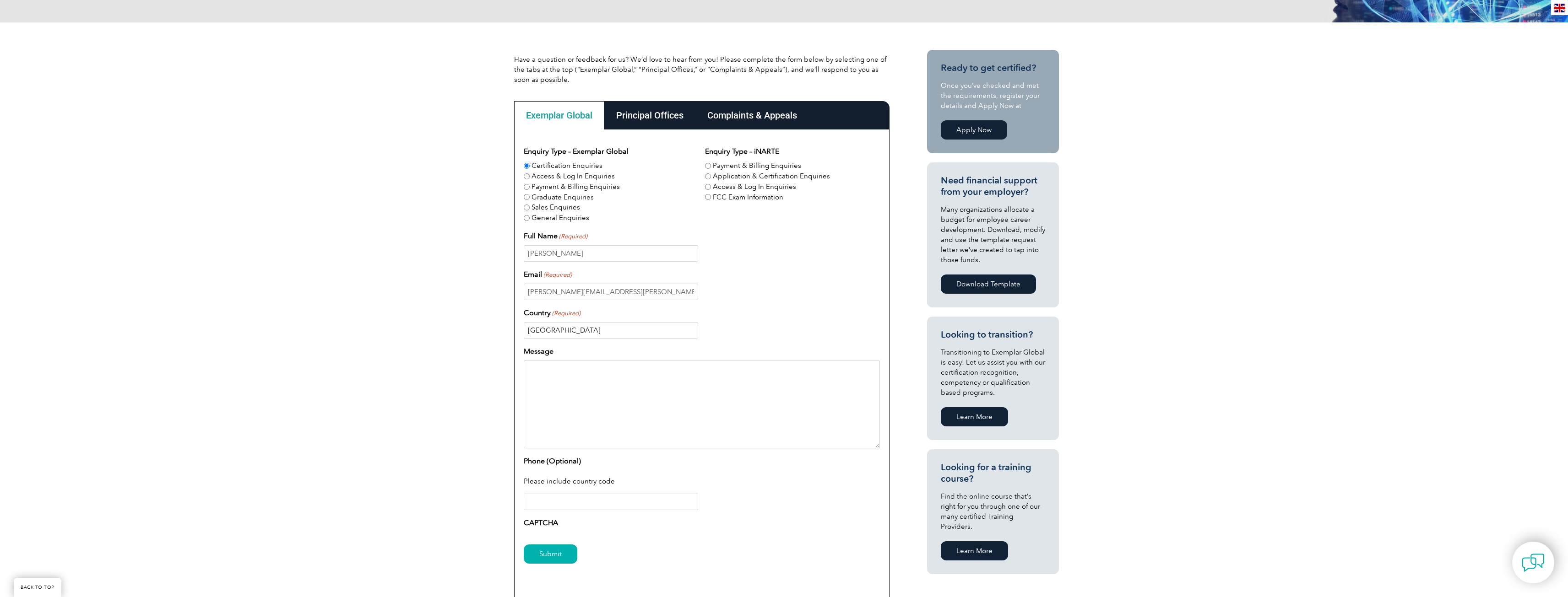
type input "United States"
paste textarea "Hello, Are you able to provide a quote for QMS Lead Auditor training as well as…"
type textarea "Hello, Are you able to provide a quote for QMS Lead Auditor training as well as…"
click at [567, 503] on input "Phone (Optional)" at bounding box center [611, 501] width 175 height 17
click at [555, 552] on input "Submit" at bounding box center [550, 554] width 53 height 19
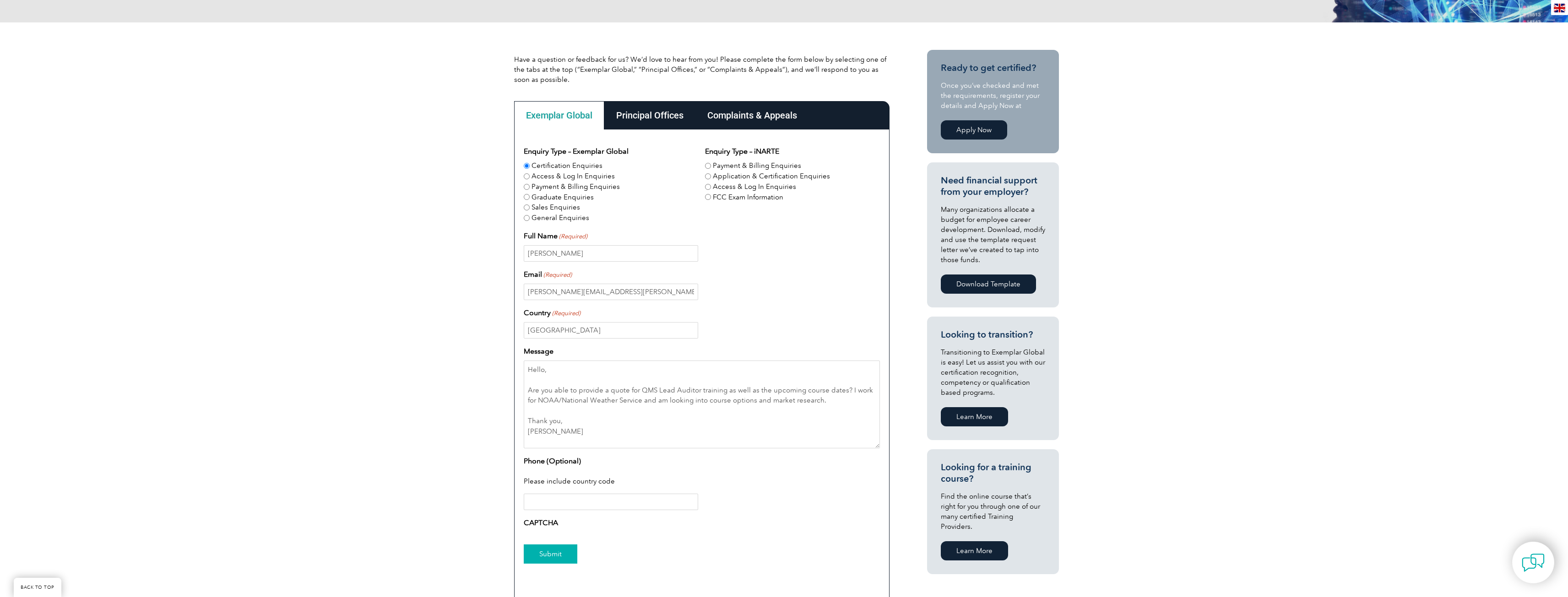
click at [548, 550] on input "Submit" at bounding box center [550, 554] width 53 height 19
click at [1525, 563] on img at bounding box center [1533, 563] width 28 height 28
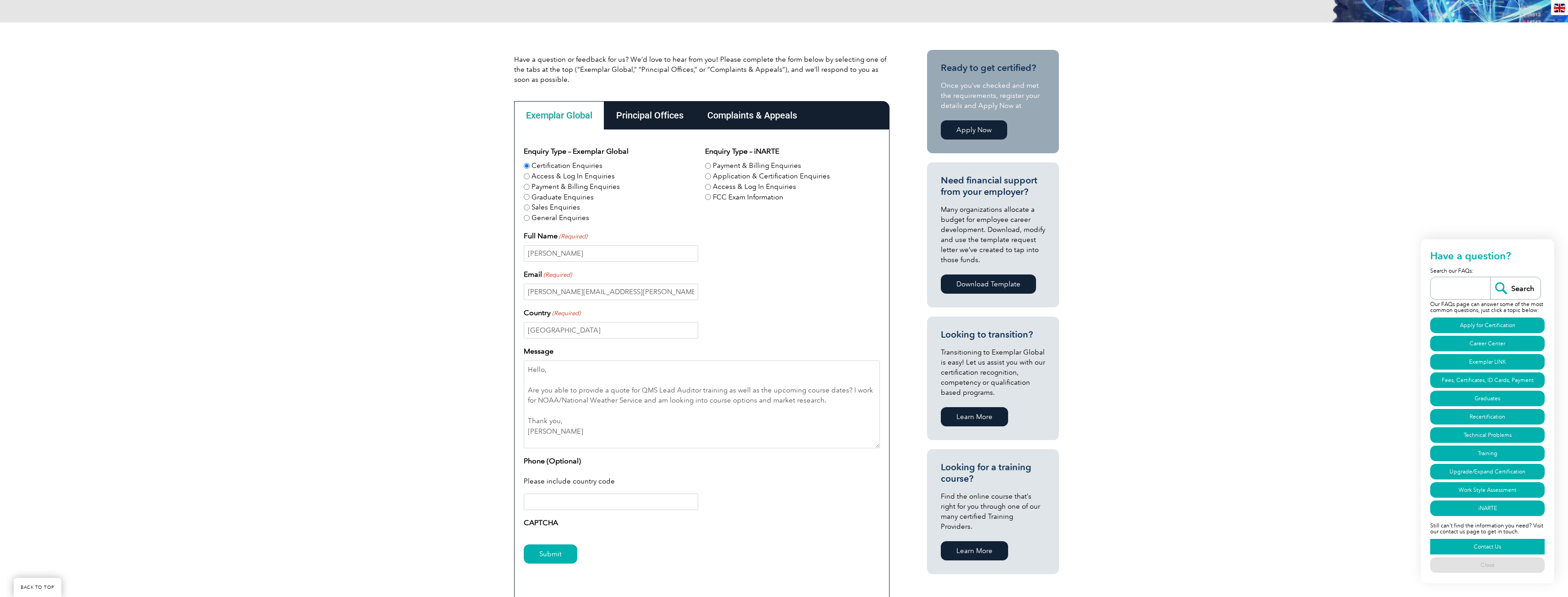
click at [1483, 548] on link "Contact Us" at bounding box center [1487, 546] width 115 height 15
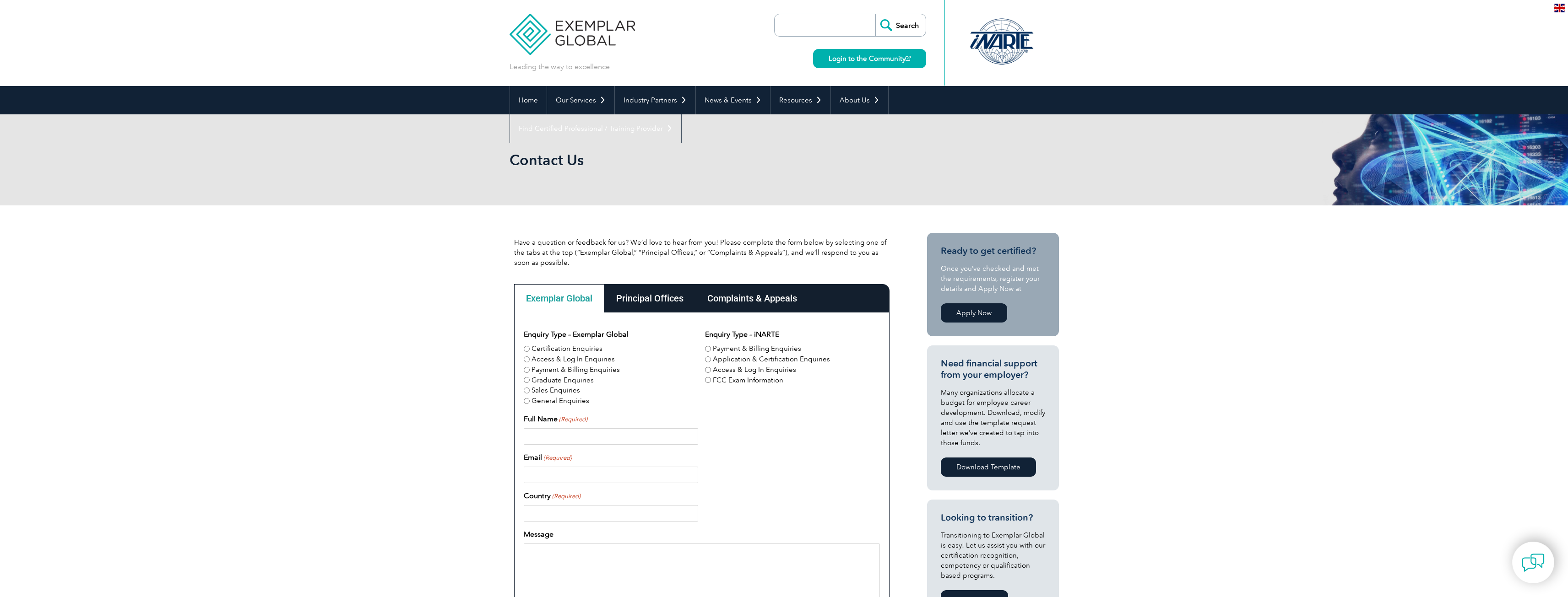
click at [524, 401] on input "General Enquiries" at bounding box center [527, 401] width 6 height 6
radio input "true"
click at [547, 436] on input "Full Name (Required)" at bounding box center [611, 436] width 175 height 17
type input "[PERSON_NAME]"
type input "[PERSON_NAME][EMAIL_ADDRESS][PERSON_NAME][DOMAIN_NAME]"
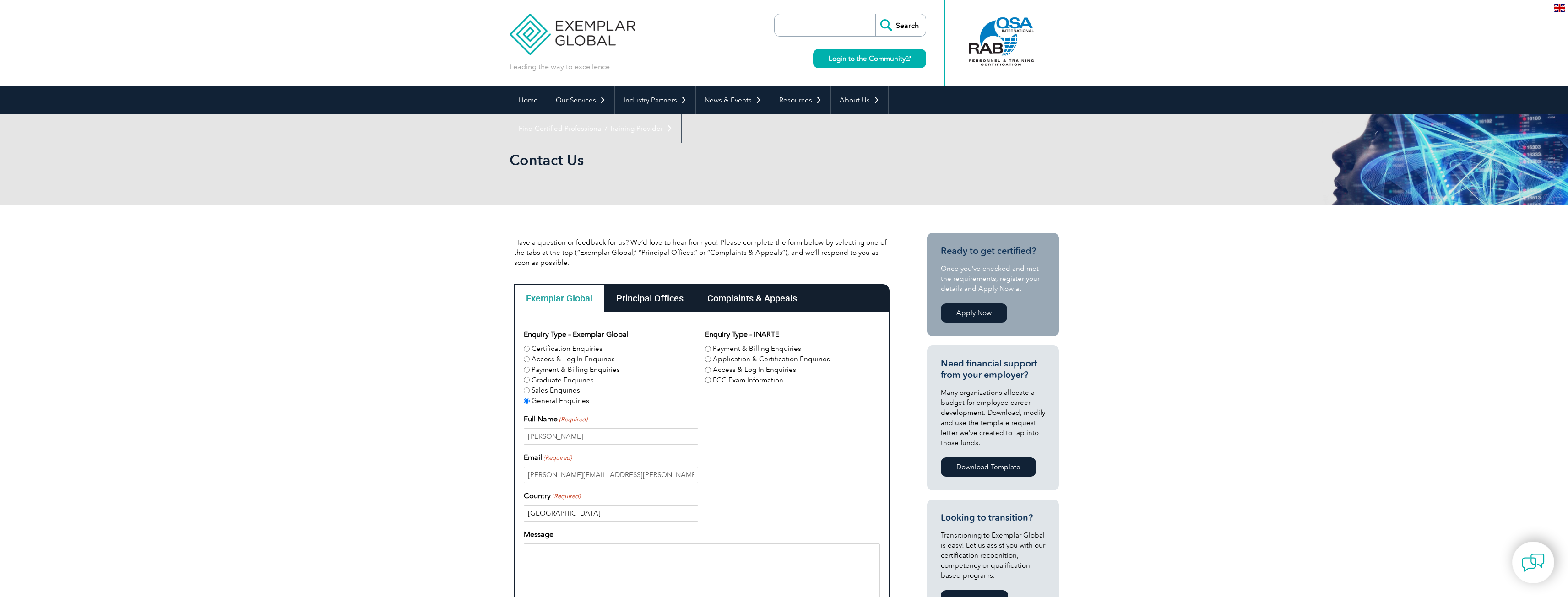
type input "[GEOGRAPHIC_DATA]"
paste textarea "Hello, Are you able to provide a quote for QMS Lead Auditor training as well as…"
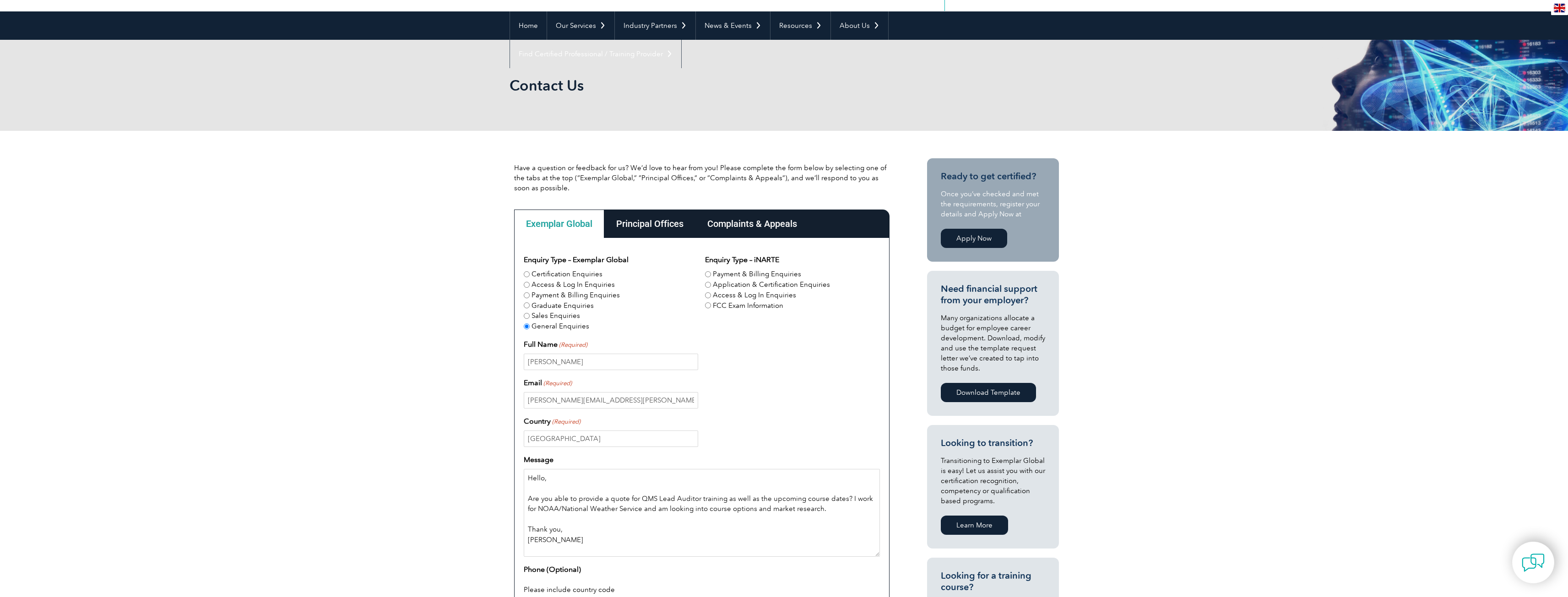
scroll to position [204, 0]
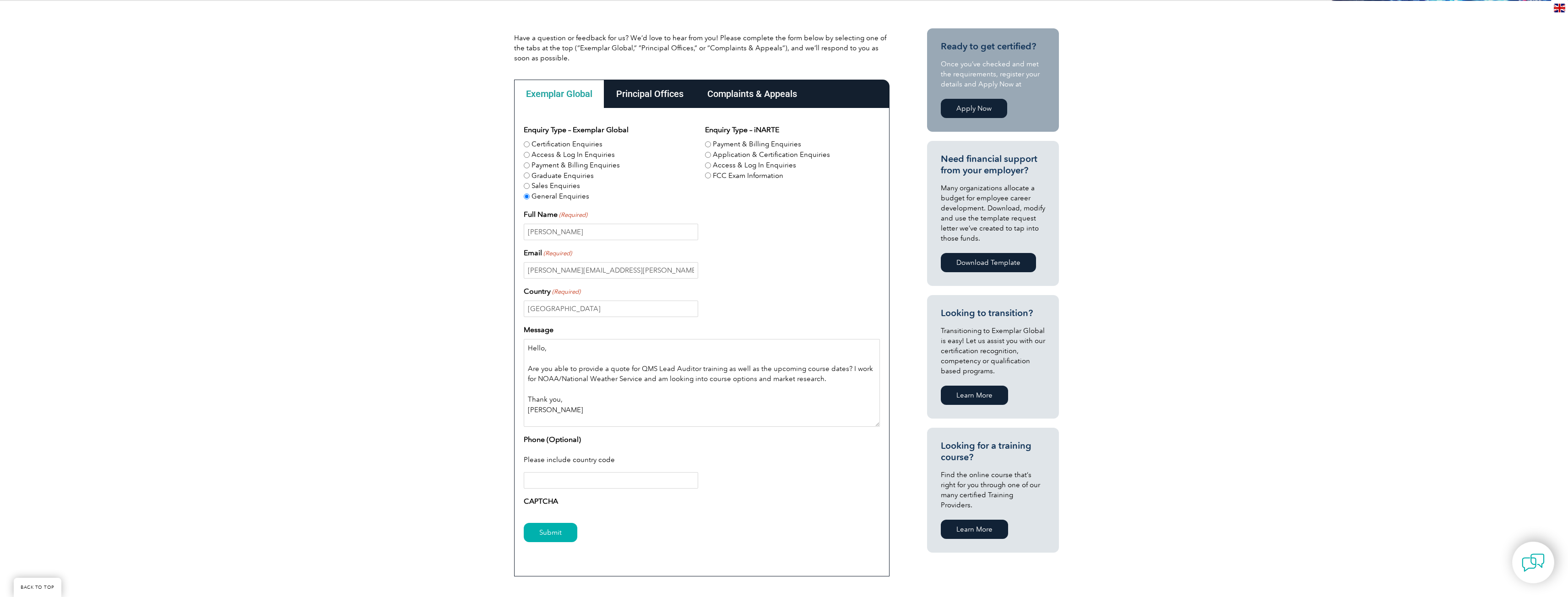
type textarea "Hello, Are you able to provide a quote for QMS Lead Auditor training as well as…"
click at [562, 481] on input "Phone (Optional)" at bounding box center [611, 480] width 175 height 17
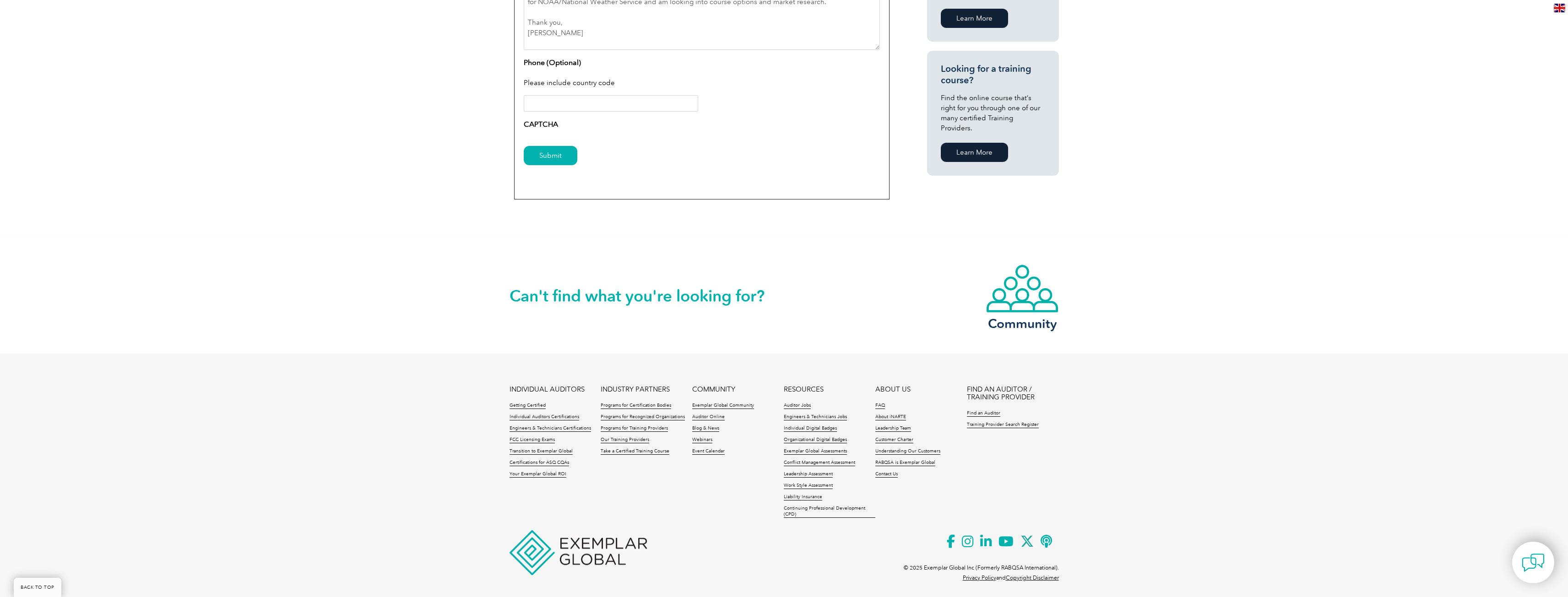
scroll to position [588, 0]
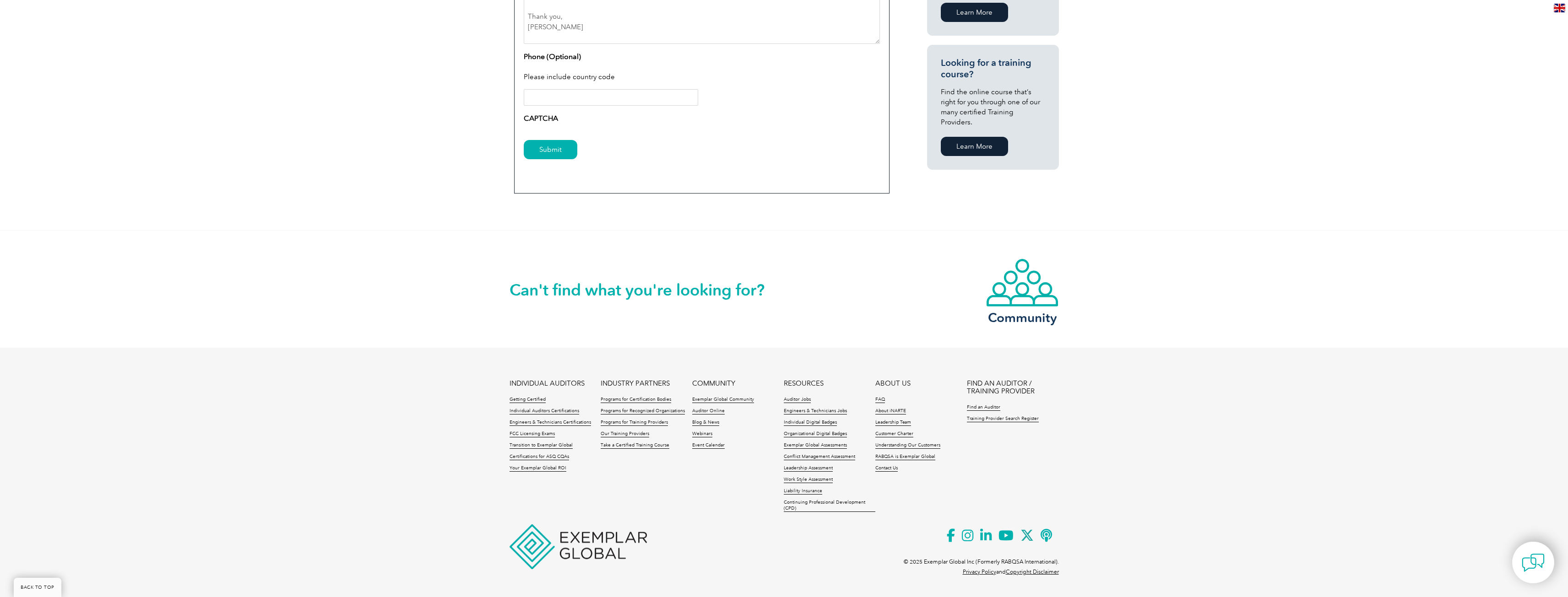
click at [545, 118] on label "CAPTCHA" at bounding box center [540, 118] width 34 height 11
click at [545, 150] on input "Submit" at bounding box center [550, 150] width 53 height 19
click at [550, 150] on input "Submit" at bounding box center [550, 150] width 53 height 19
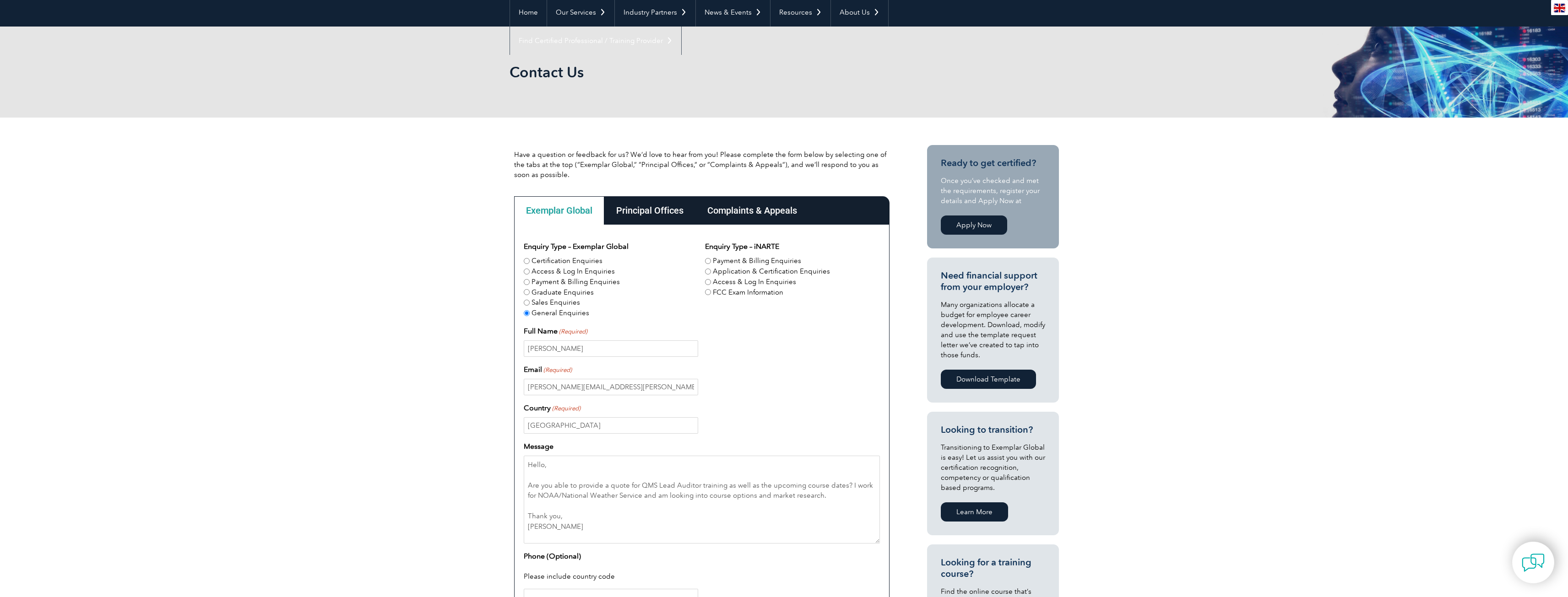
scroll to position [0, 0]
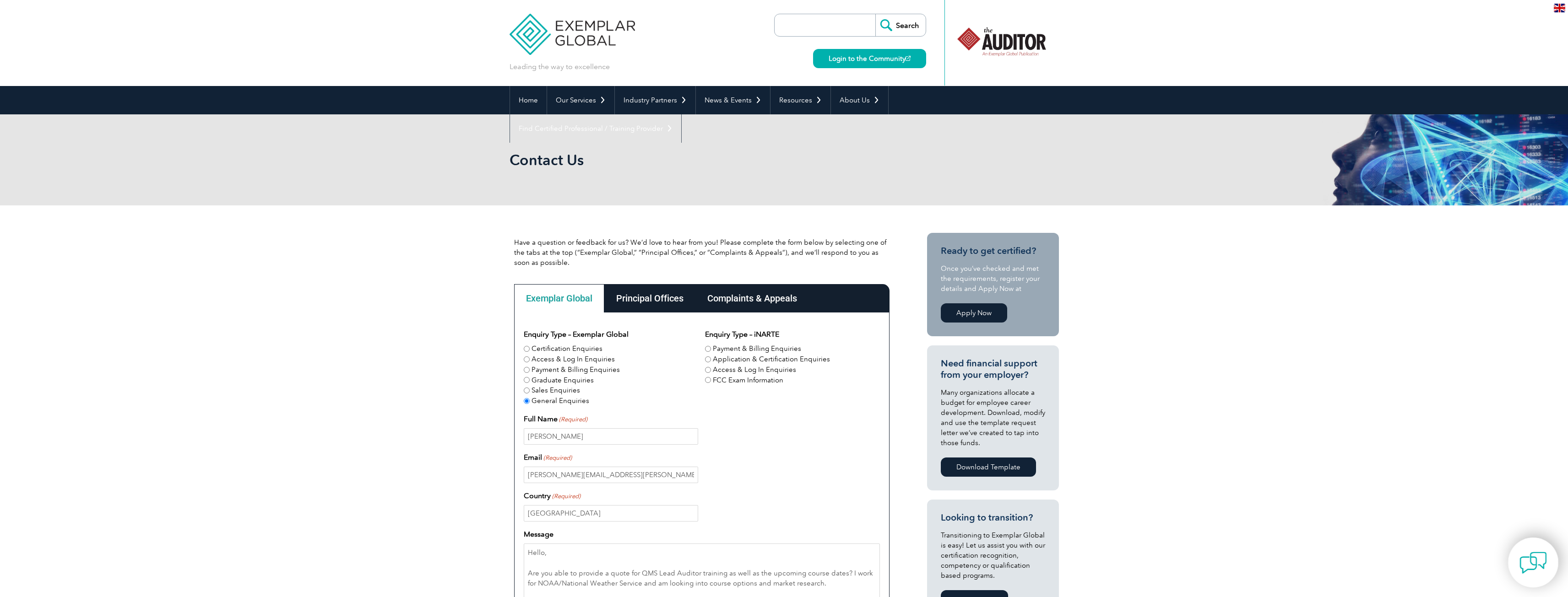
click at [1525, 559] on img at bounding box center [1533, 563] width 28 height 28
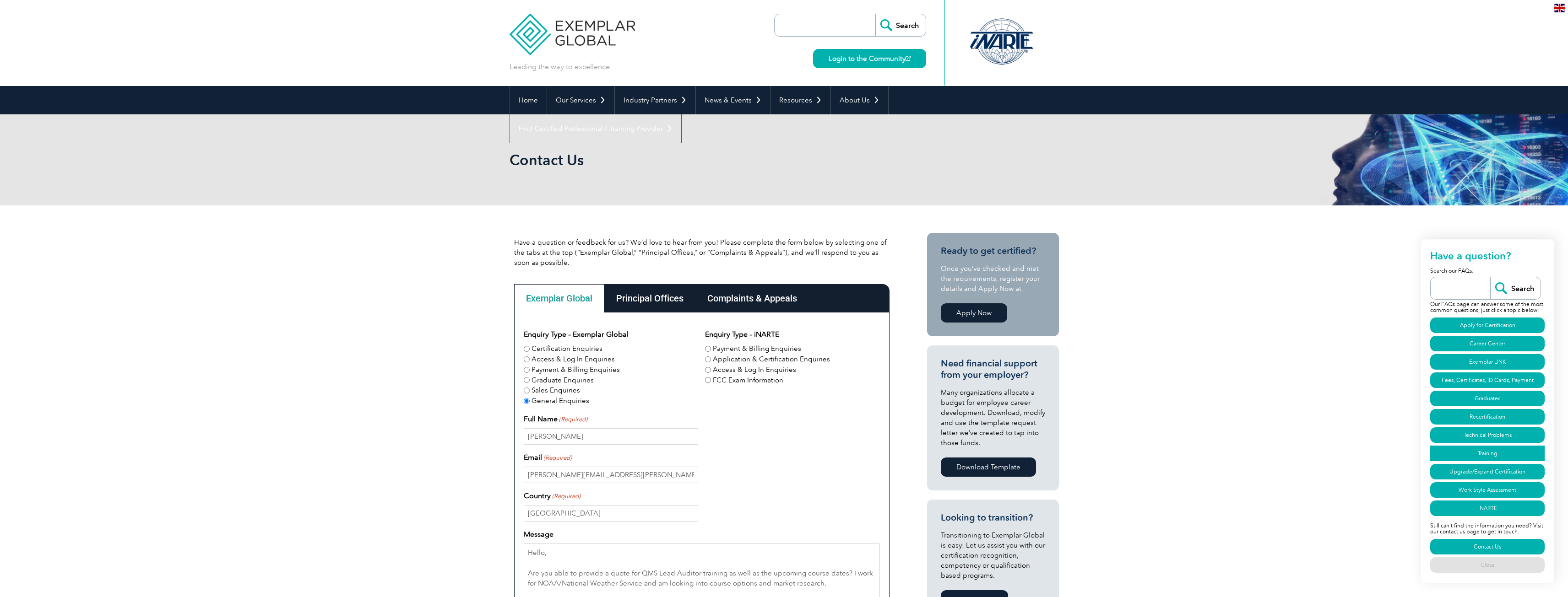
click at [1487, 458] on link "Training" at bounding box center [1487, 452] width 115 height 15
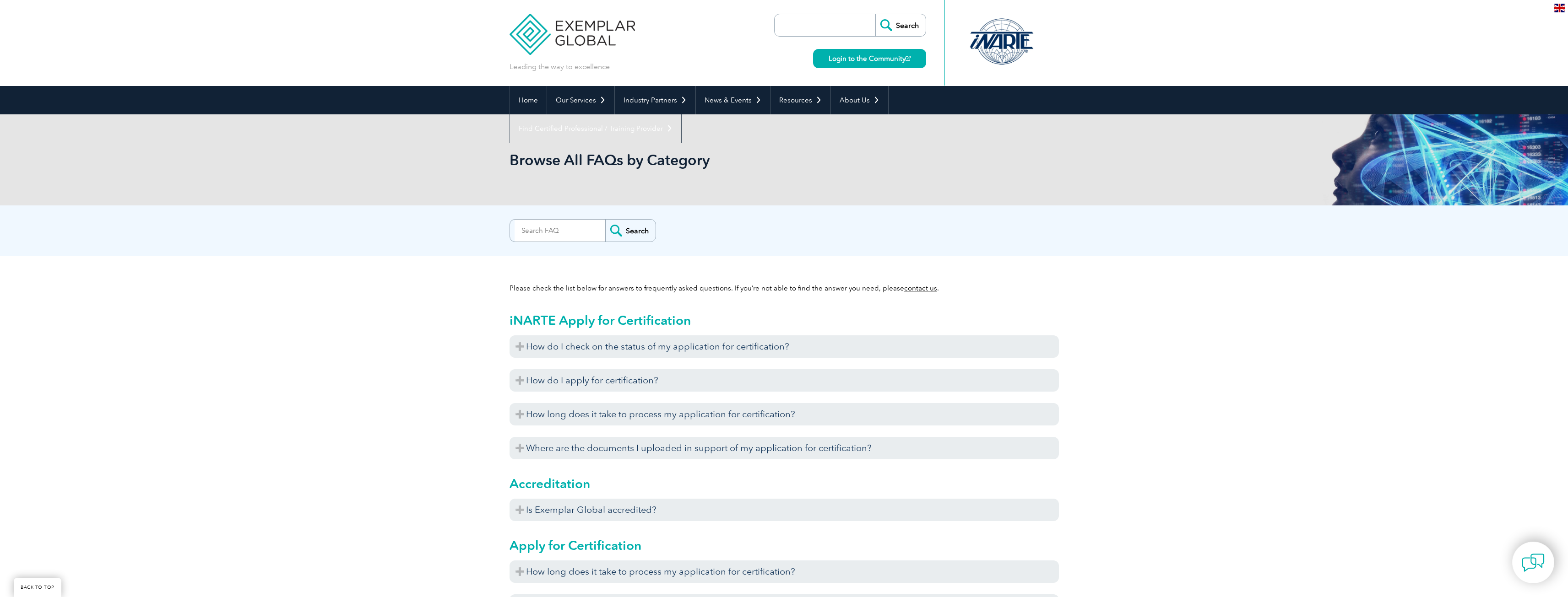
scroll to position [3077, 0]
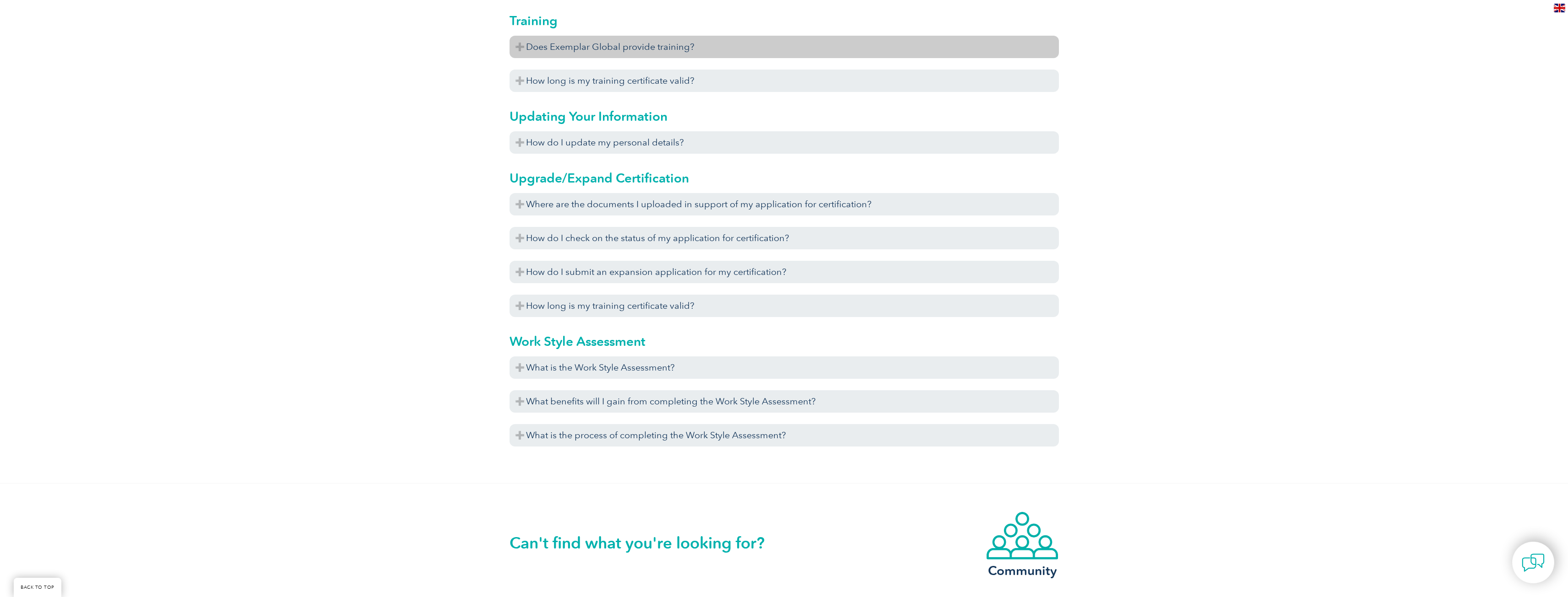
click at [630, 51] on h3 "Does Exemplar Global provide training?" at bounding box center [784, 47] width 549 height 23
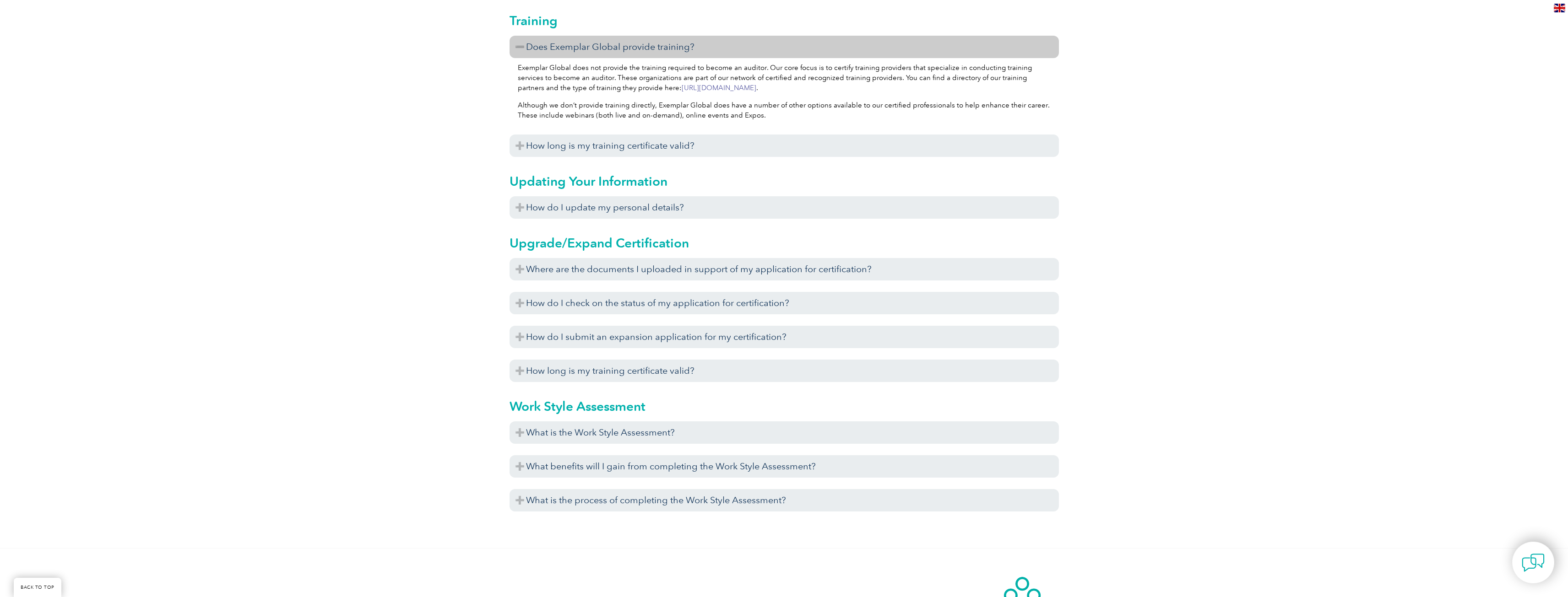
click at [681, 85] on link "[URL][DOMAIN_NAME]" at bounding box center [719, 88] width 74 height 8
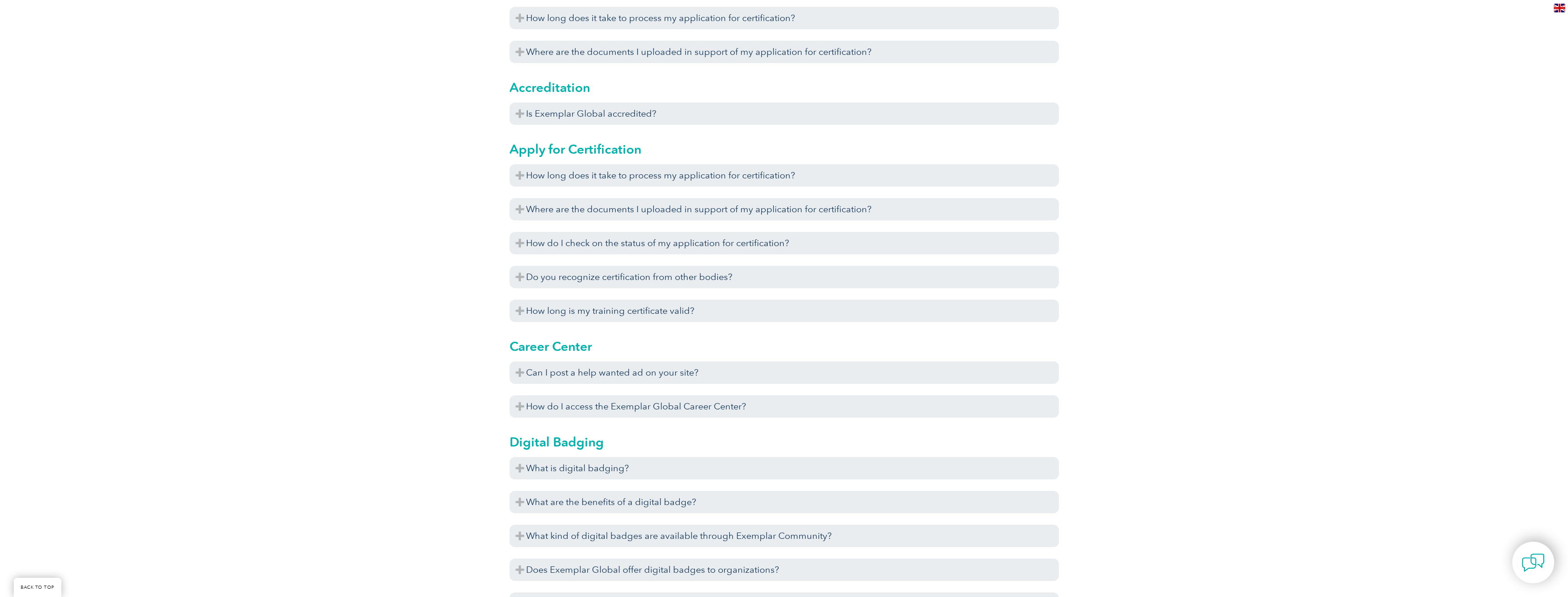
scroll to position [333, 0]
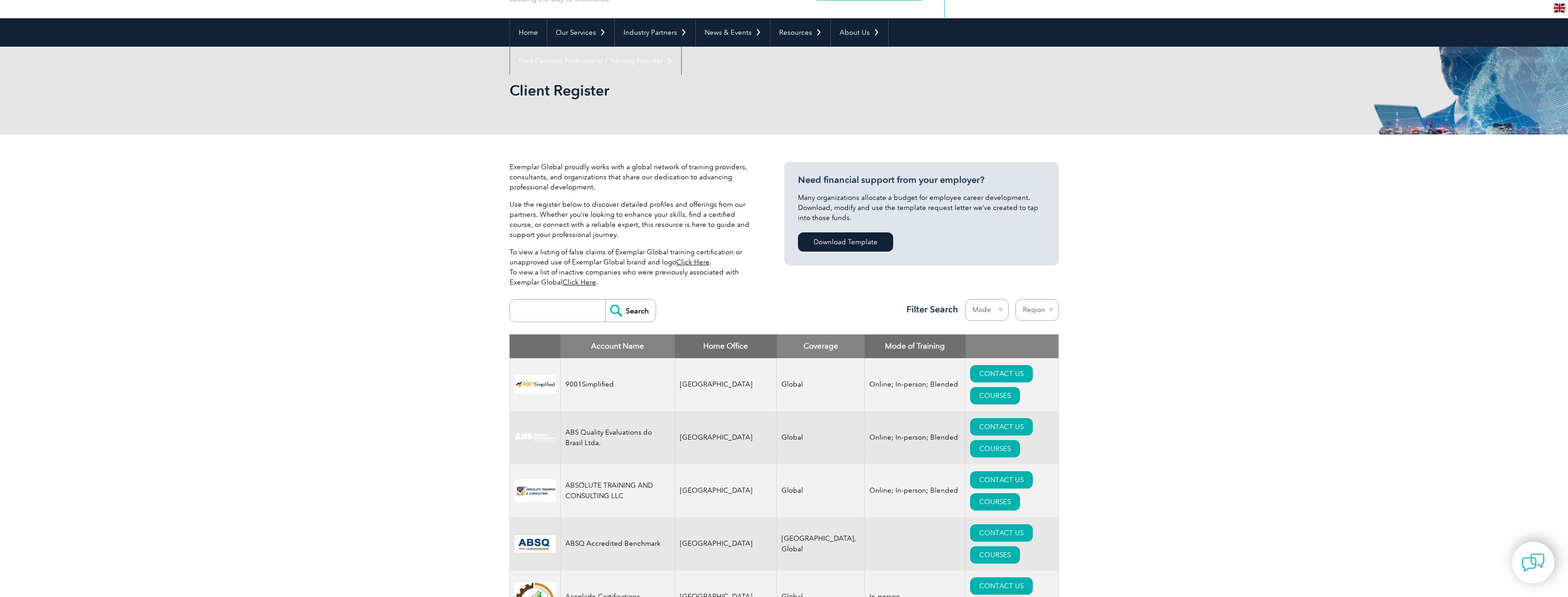
scroll to position [91, 0]
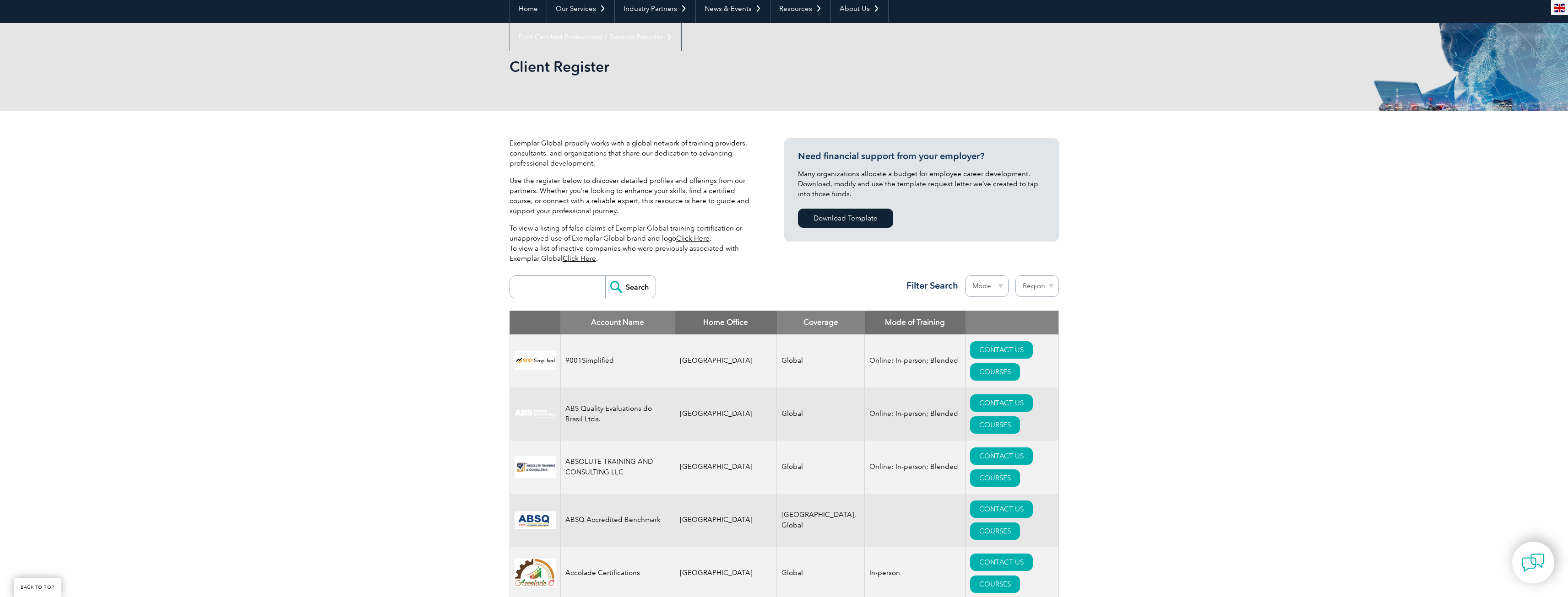
click at [1050, 275] on select "Region [GEOGRAPHIC_DATA] [GEOGRAPHIC_DATA] [GEOGRAPHIC_DATA] [GEOGRAPHIC_DATA] …" at bounding box center [1037, 285] width 44 height 21
select select "[GEOGRAPHIC_DATA]"
click at [1015, 275] on select "Region [GEOGRAPHIC_DATA] [GEOGRAPHIC_DATA] [GEOGRAPHIC_DATA] [GEOGRAPHIC_DATA] …" at bounding box center [1037, 285] width 44 height 21
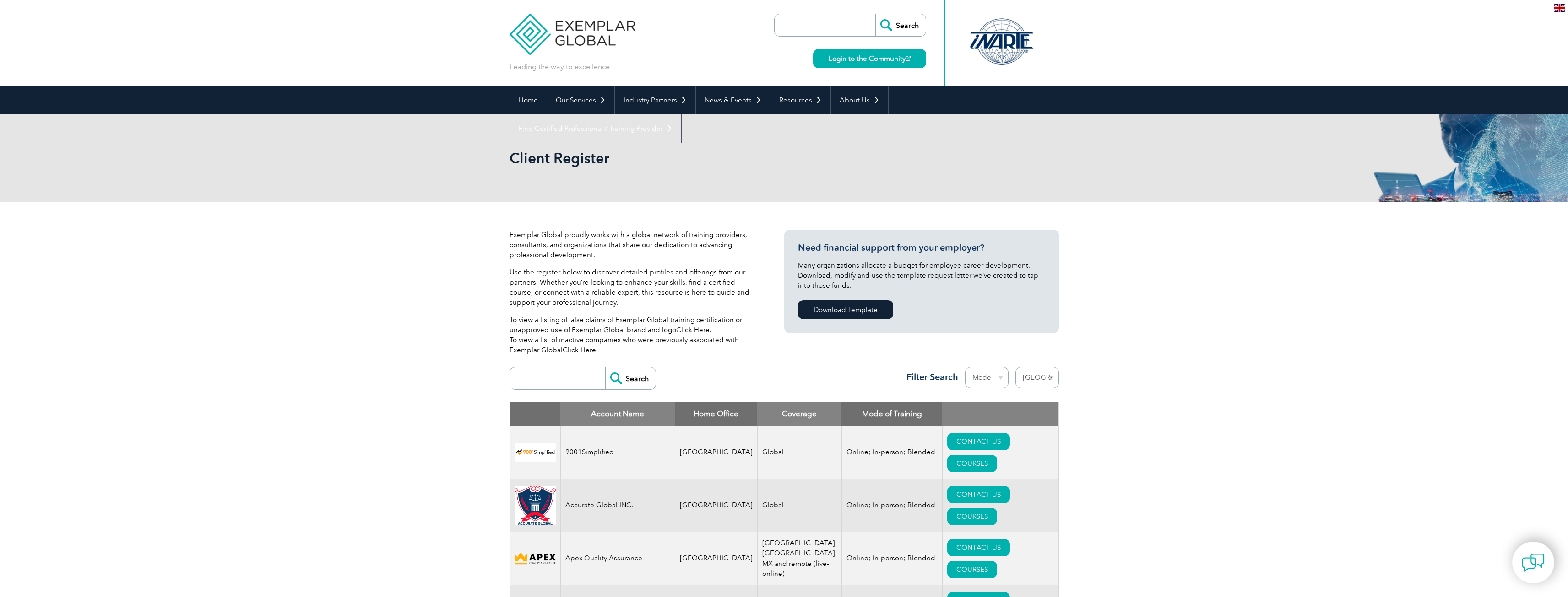
select select "[GEOGRAPHIC_DATA]"
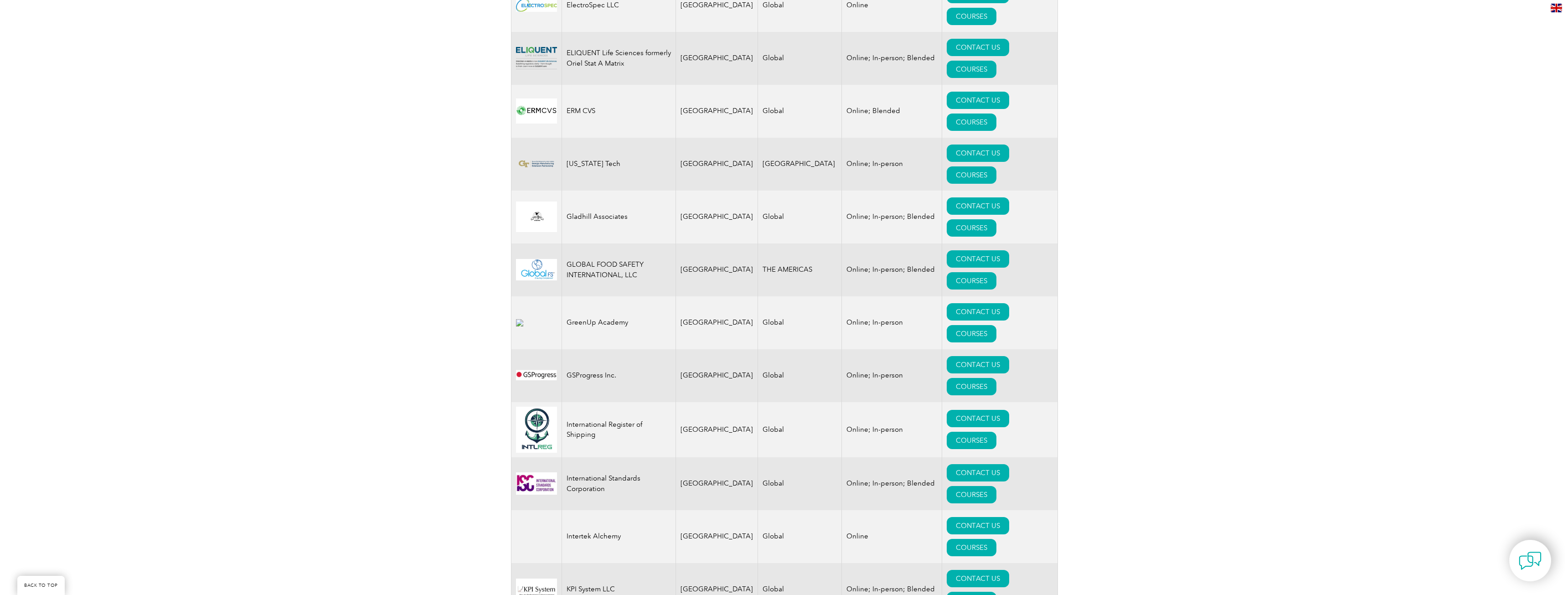
scroll to position [1049, 0]
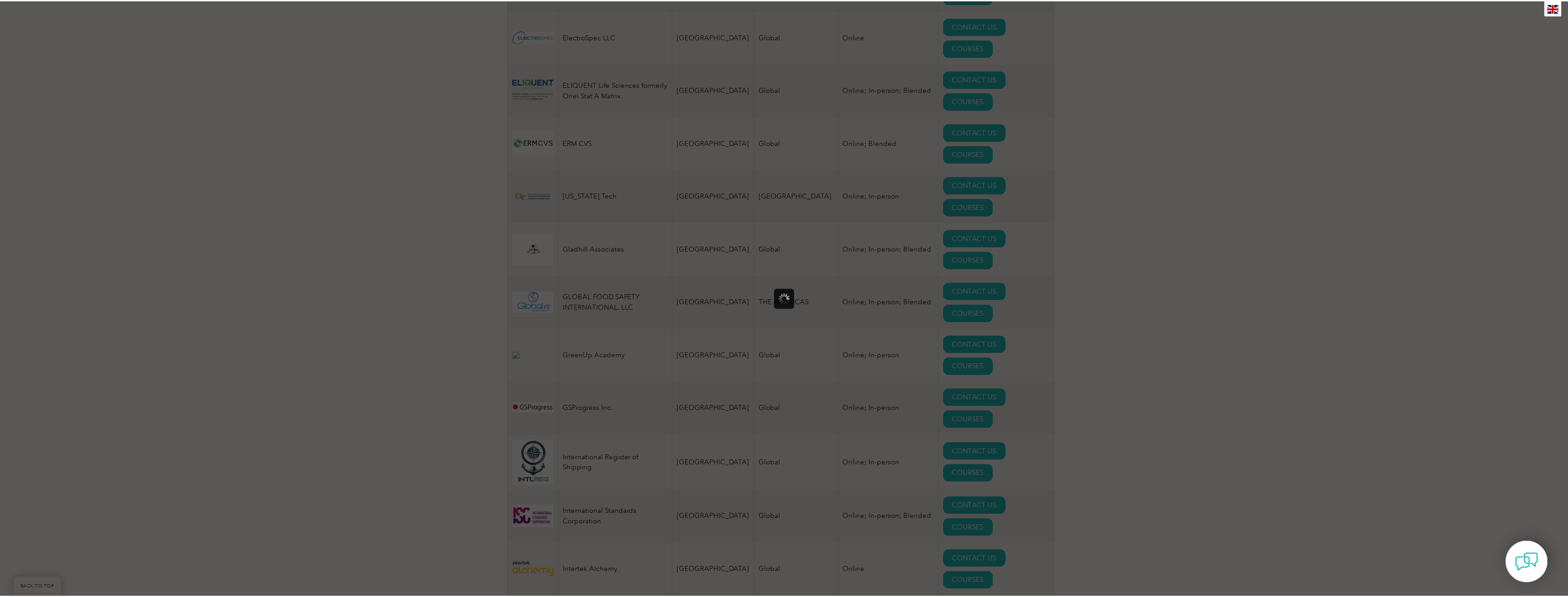
scroll to position [0, 0]
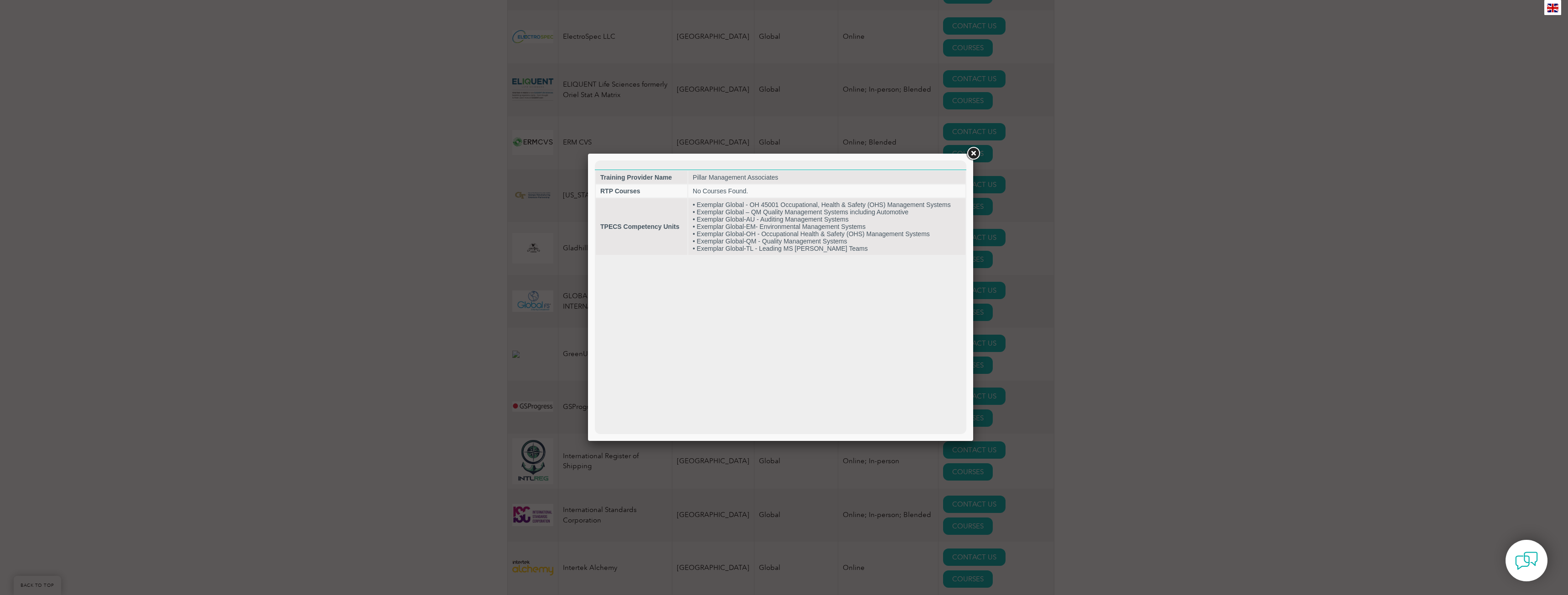
click at [973, 154] on link at bounding box center [973, 153] width 17 height 17
